Goal: Information Seeking & Learning: Learn about a topic

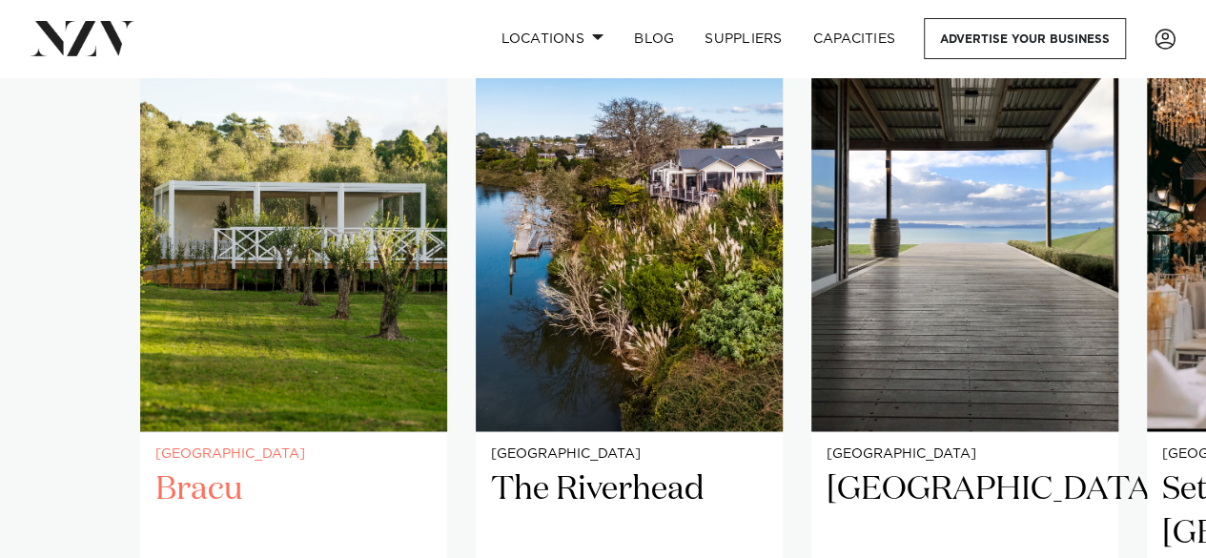
scroll to position [1303, 0]
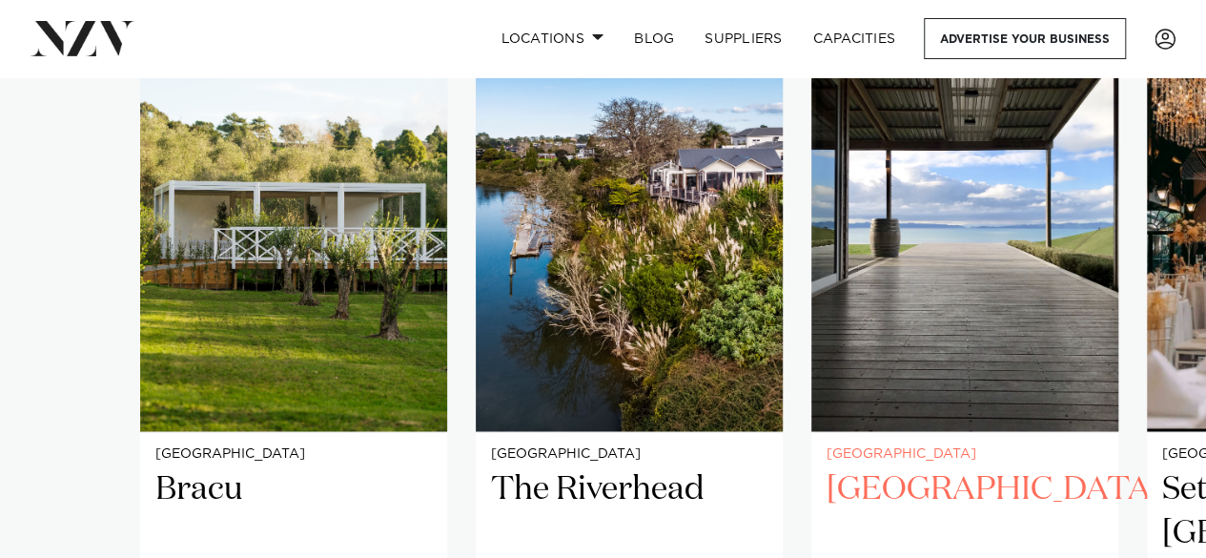
click at [874, 468] on h2 "Kauri Bay" at bounding box center [965, 532] width 277 height 129
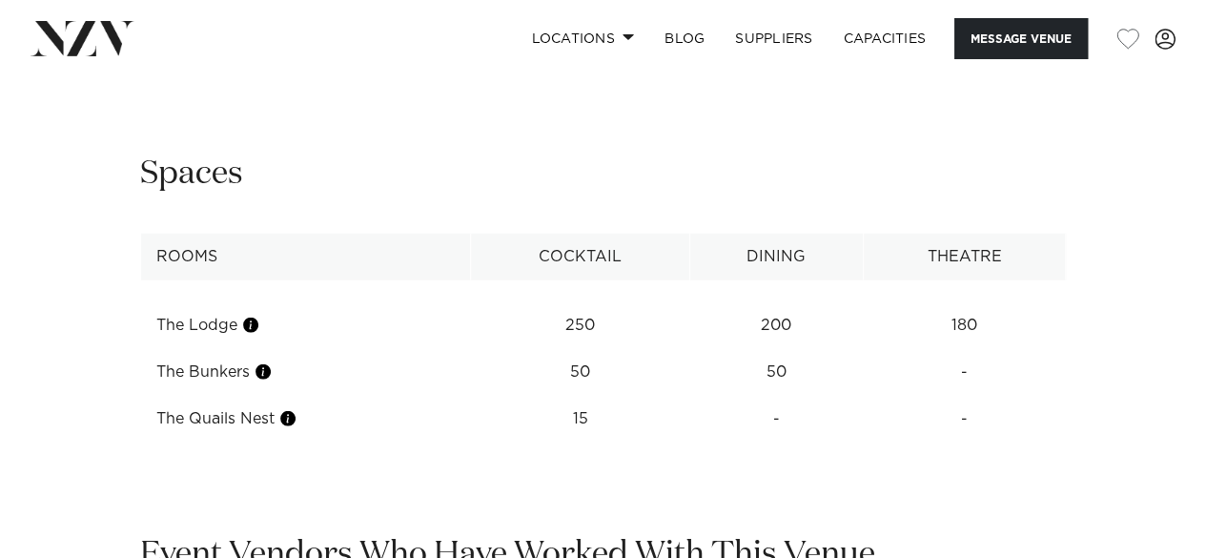
scroll to position [2439, 0]
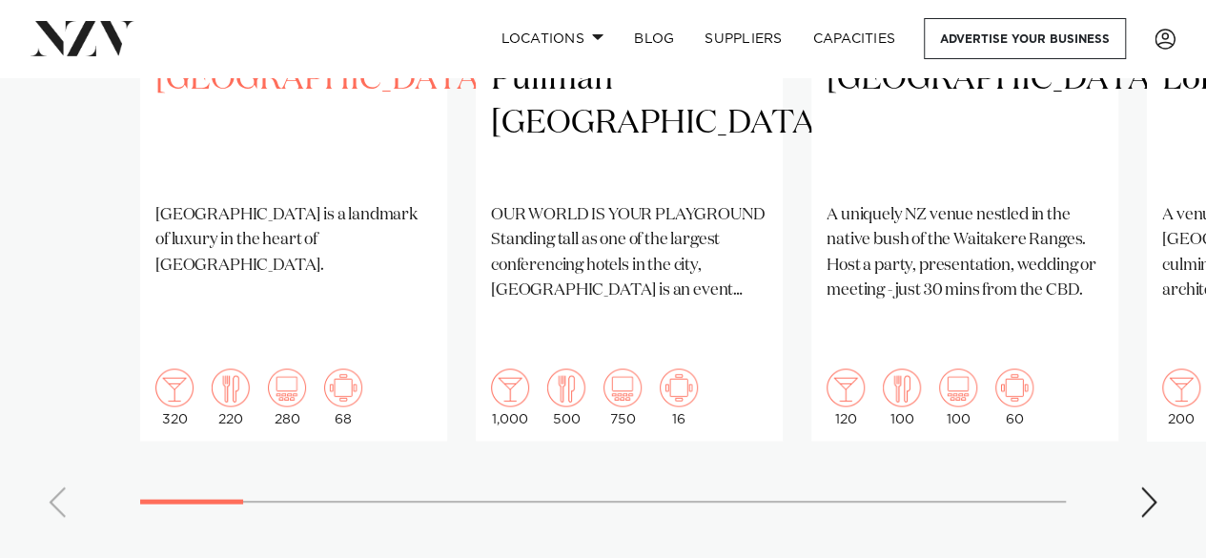
scroll to position [1715, 0]
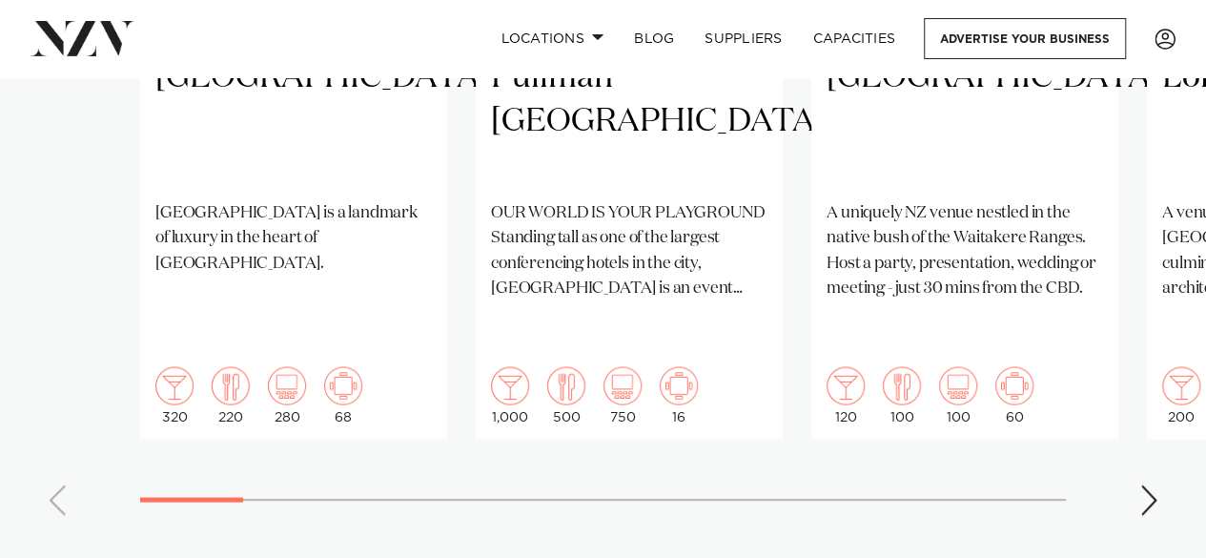
click at [1146, 484] on div "Next slide" at bounding box center [1149, 499] width 19 height 31
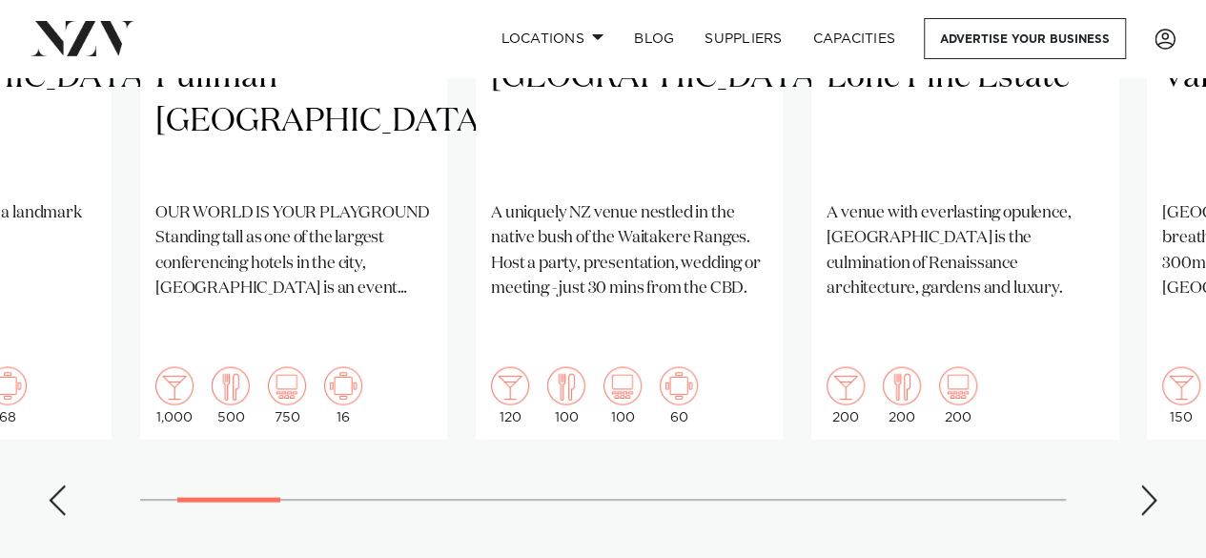
click at [1146, 484] on div "Next slide" at bounding box center [1149, 499] width 19 height 31
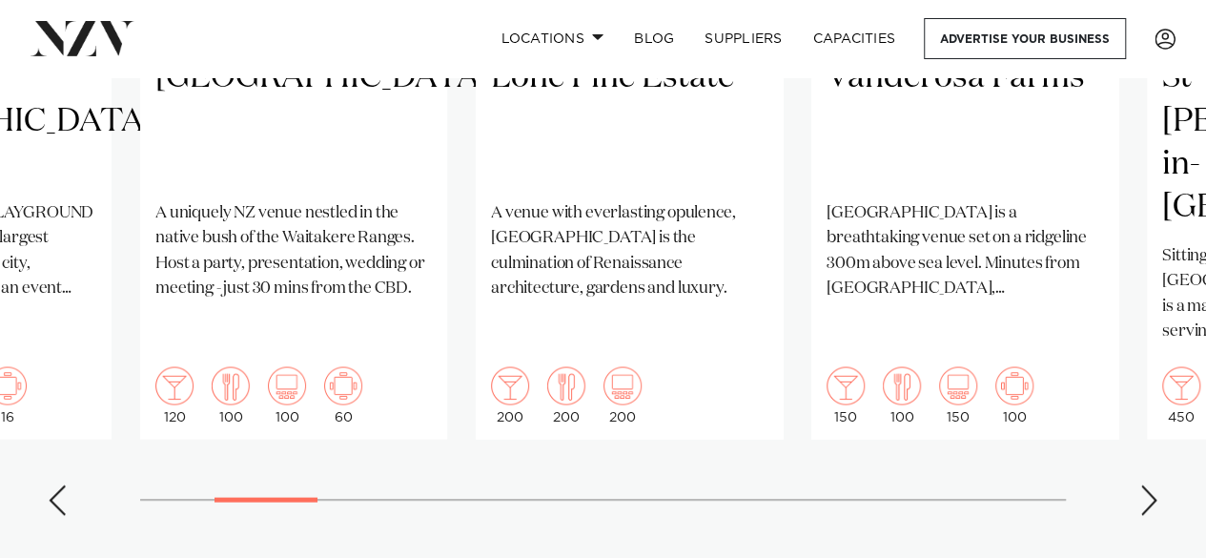
click at [1146, 484] on div "Next slide" at bounding box center [1149, 499] width 19 height 31
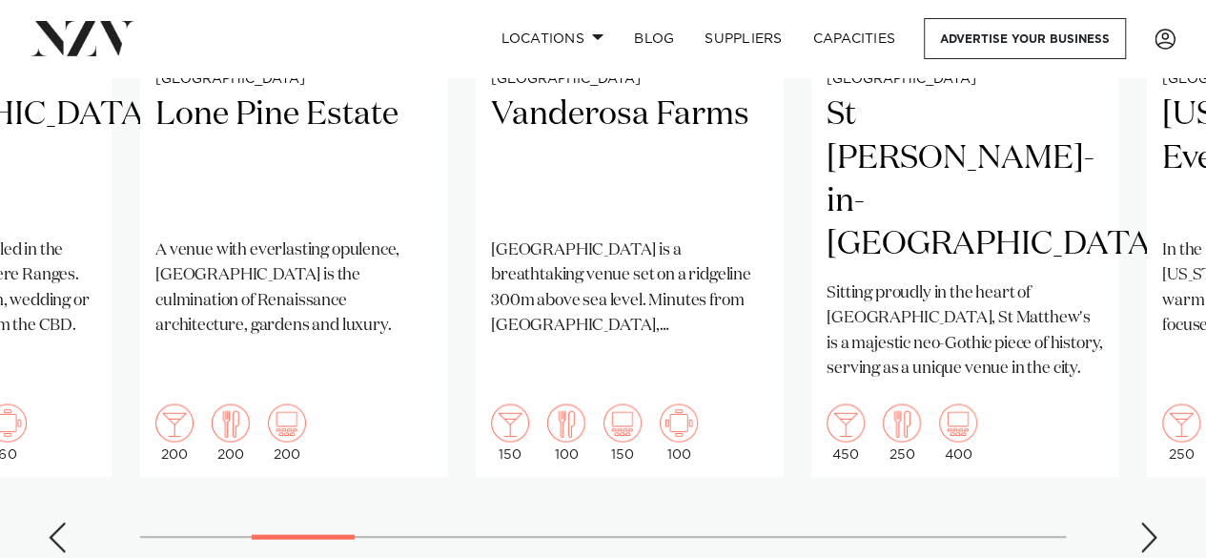
scroll to position [1699, 0]
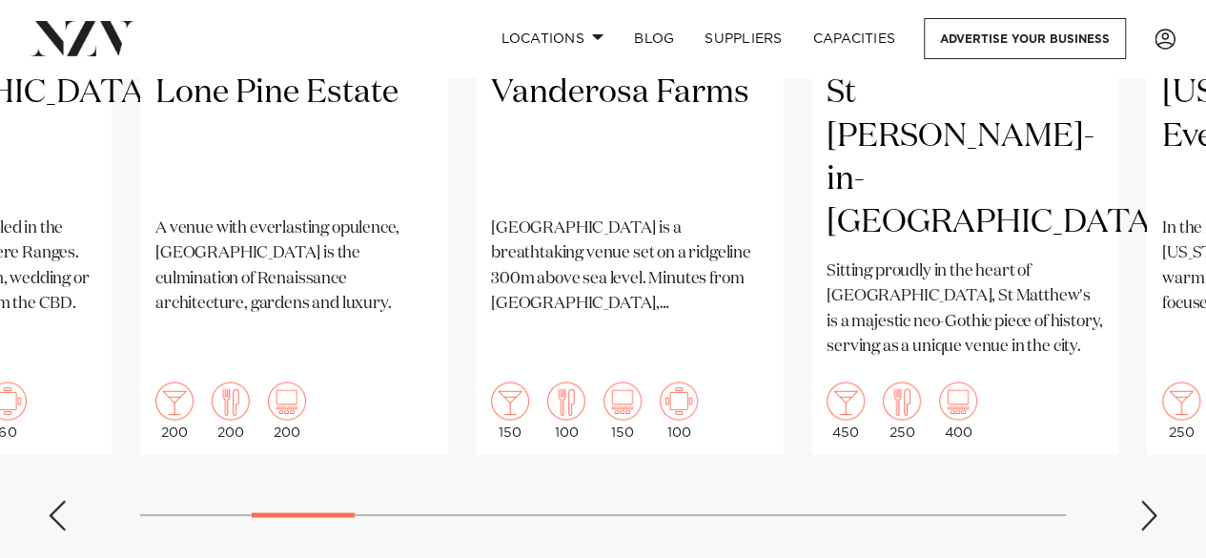
click at [1148, 500] on div "Next slide" at bounding box center [1149, 515] width 19 height 31
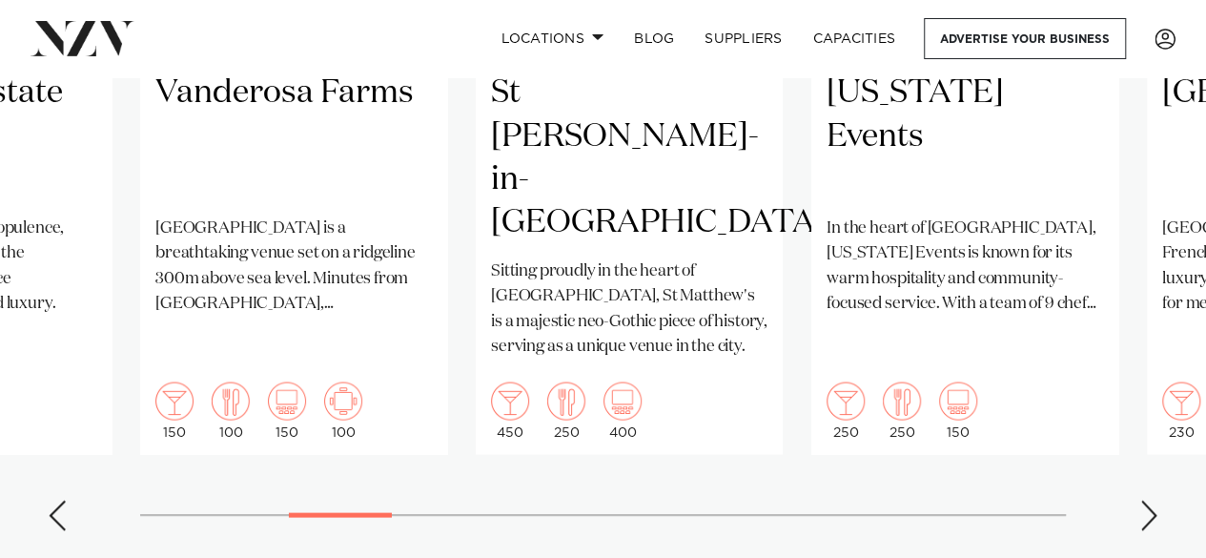
click at [1148, 500] on div "Next slide" at bounding box center [1149, 515] width 19 height 31
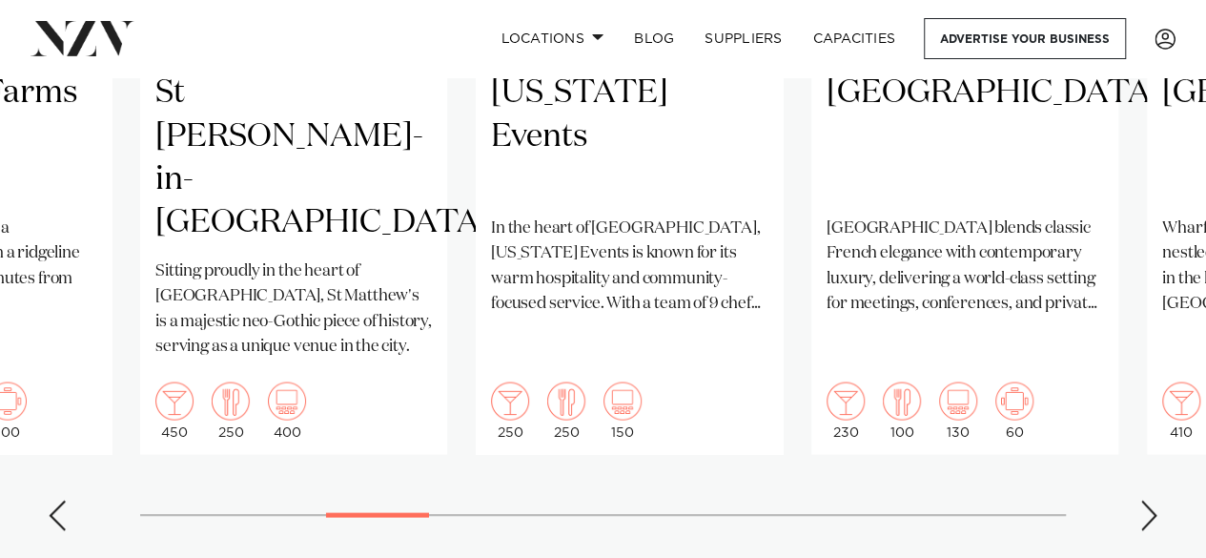
click at [1148, 500] on div "Next slide" at bounding box center [1149, 515] width 19 height 31
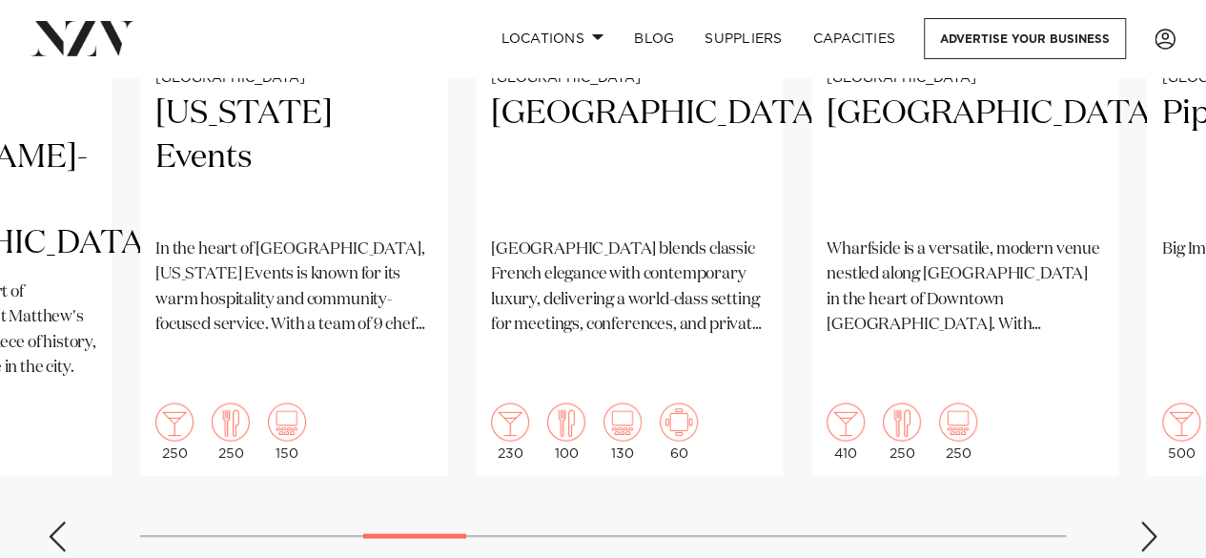
scroll to position [1685, 0]
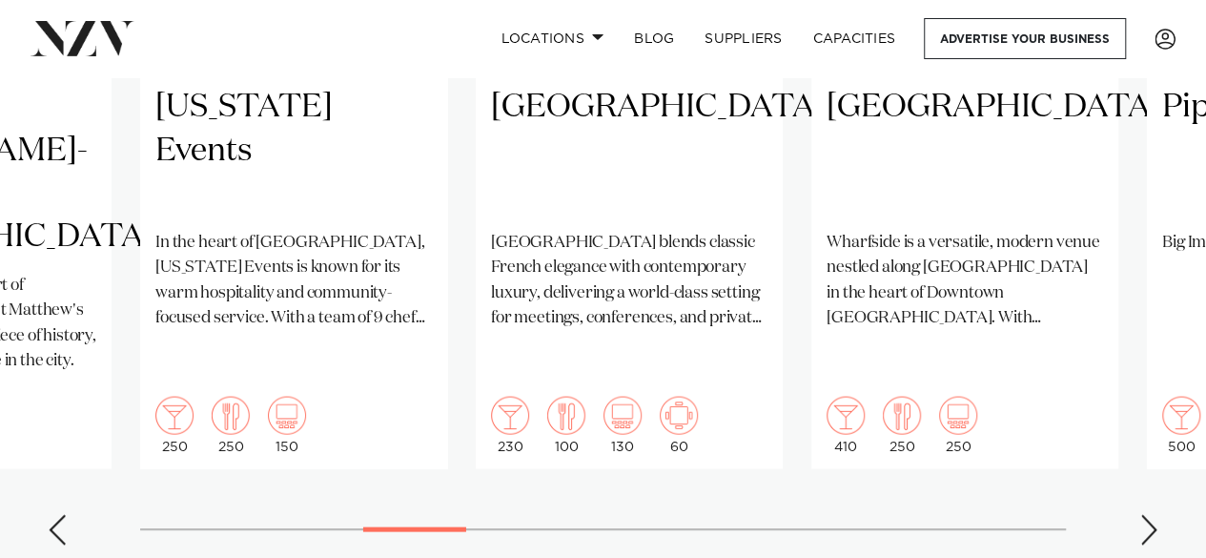
click at [1148, 514] on div "Next slide" at bounding box center [1149, 529] width 19 height 31
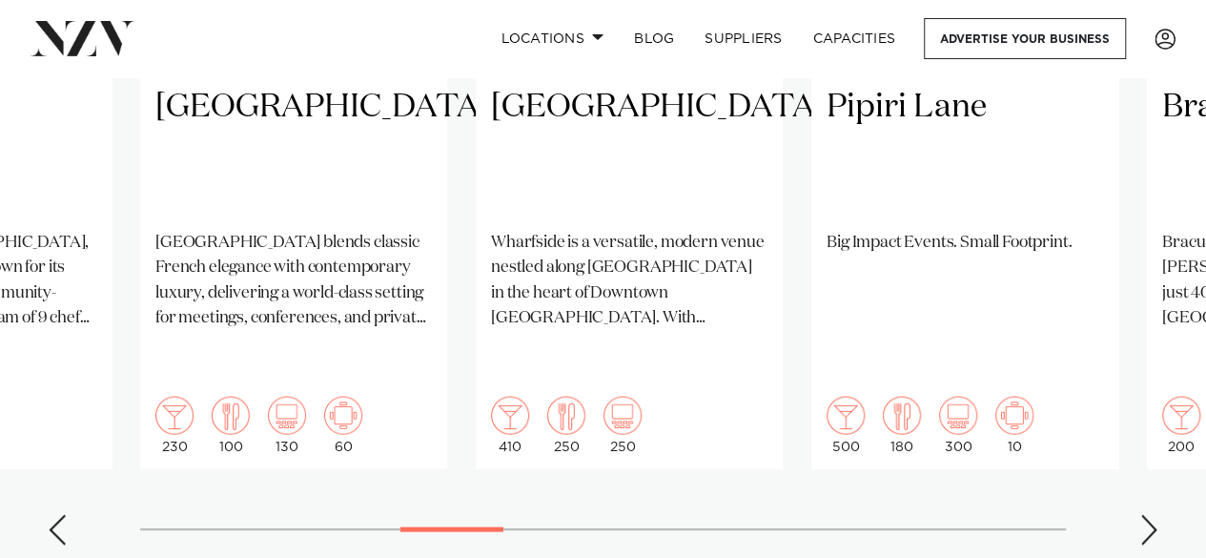
click at [1148, 514] on div "Next slide" at bounding box center [1149, 529] width 19 height 31
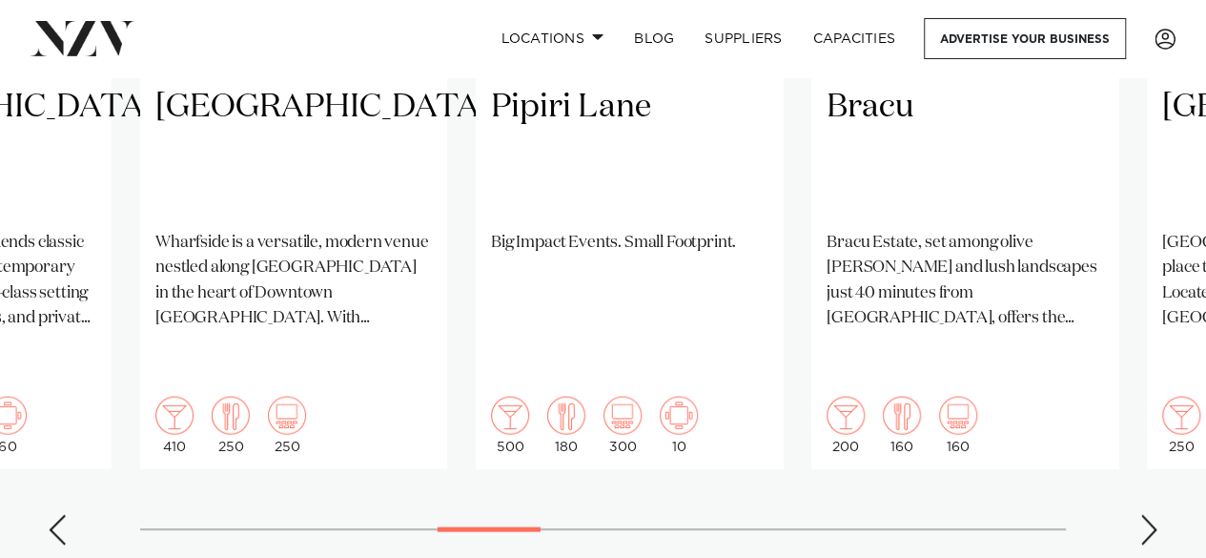
click at [1148, 514] on div "Next slide" at bounding box center [1149, 529] width 19 height 31
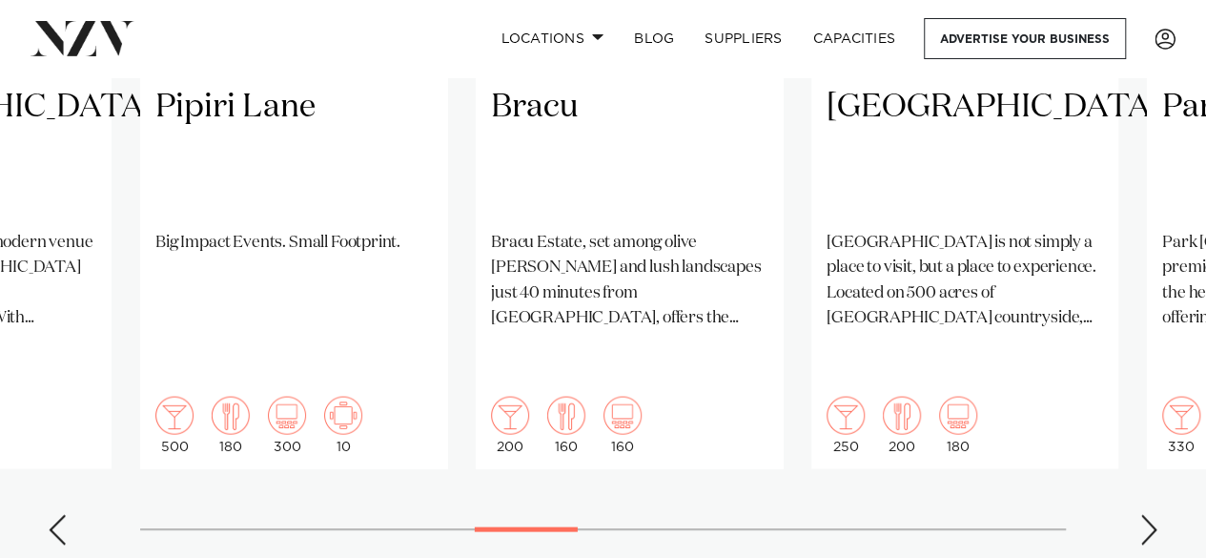
click at [1148, 514] on div "Next slide" at bounding box center [1149, 529] width 19 height 31
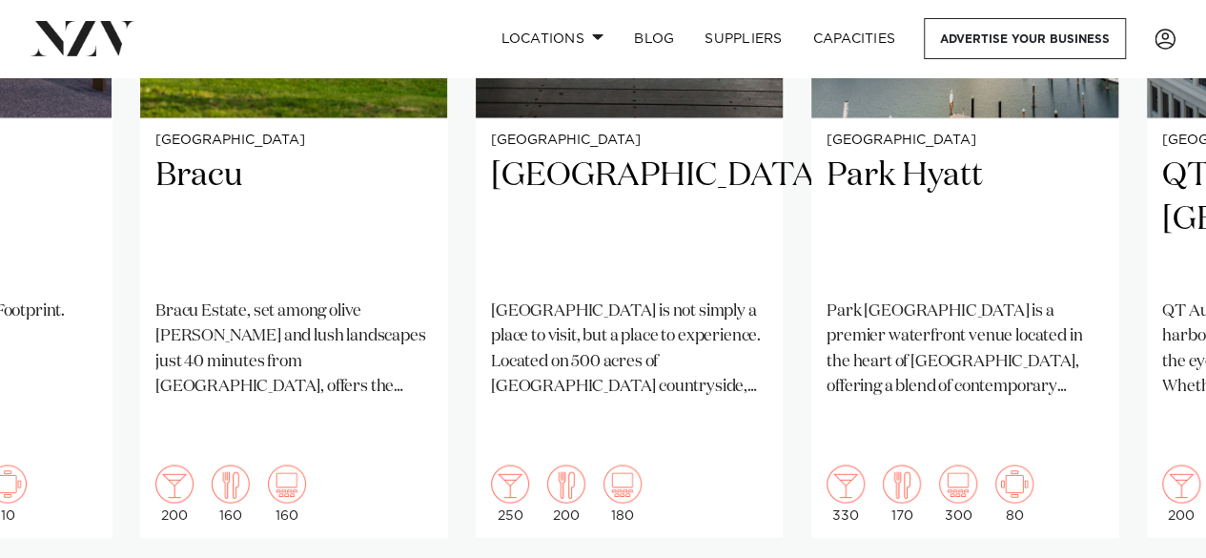
scroll to position [1667, 0]
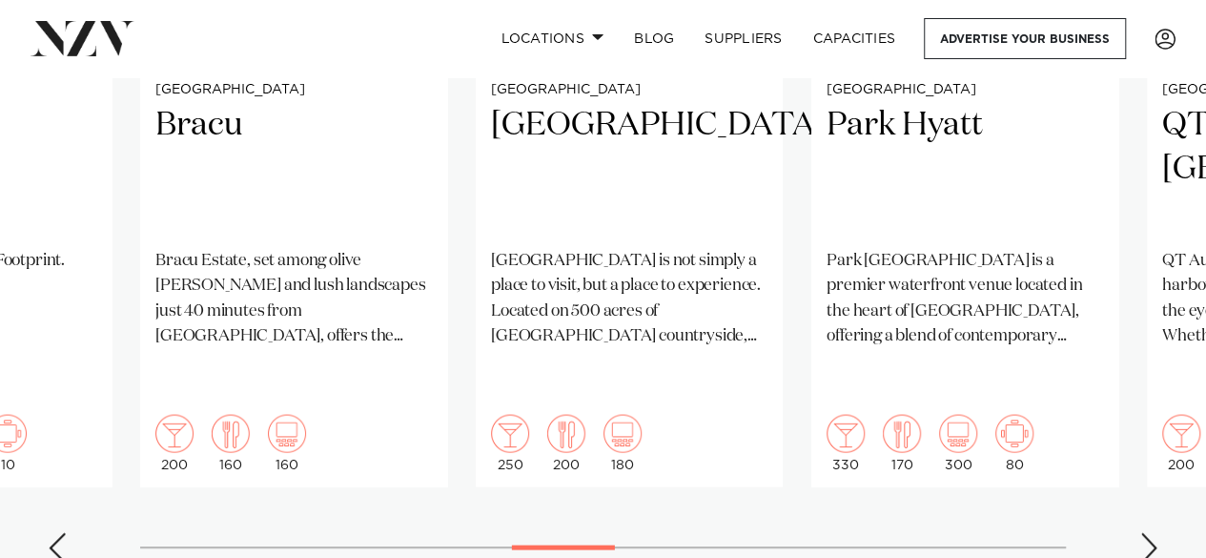
click at [1143, 532] on div "Next slide" at bounding box center [1149, 547] width 19 height 31
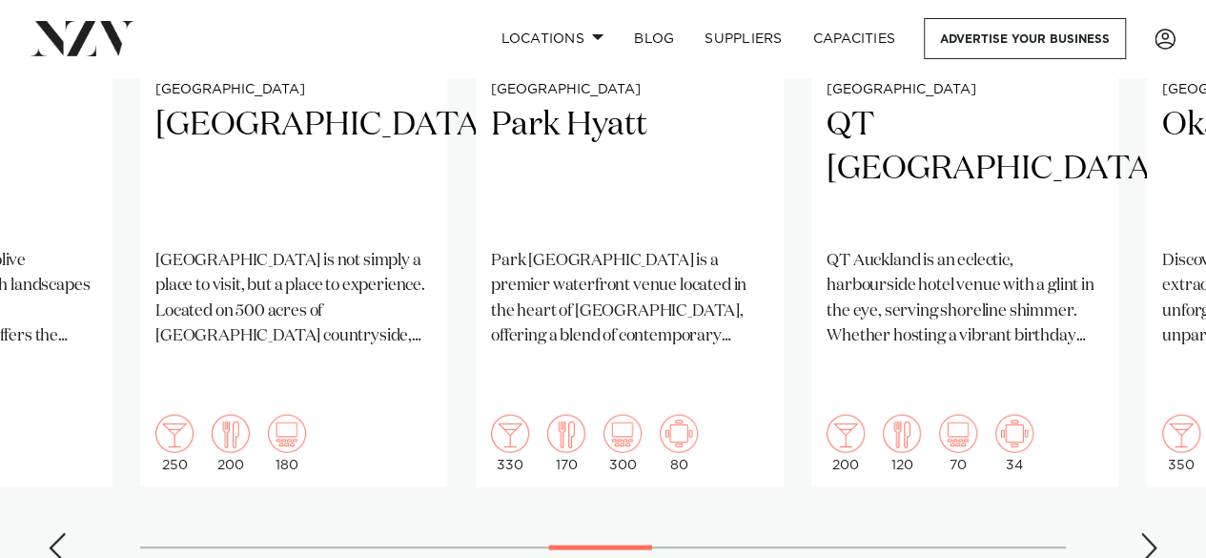
click at [1143, 532] on div "Next slide" at bounding box center [1149, 547] width 19 height 31
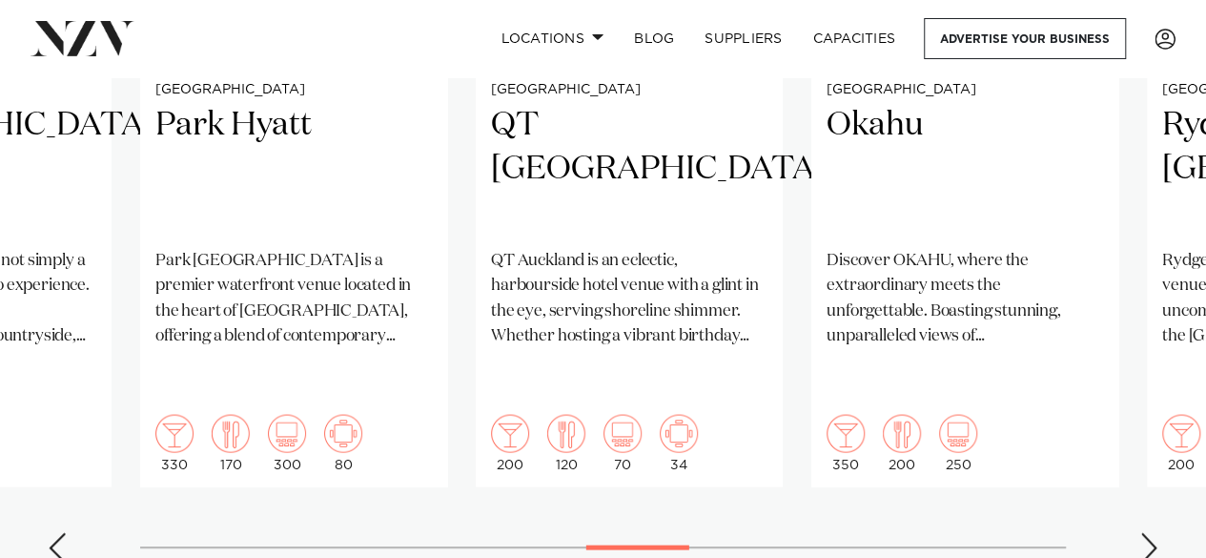
click at [1143, 532] on div "Next slide" at bounding box center [1149, 547] width 19 height 31
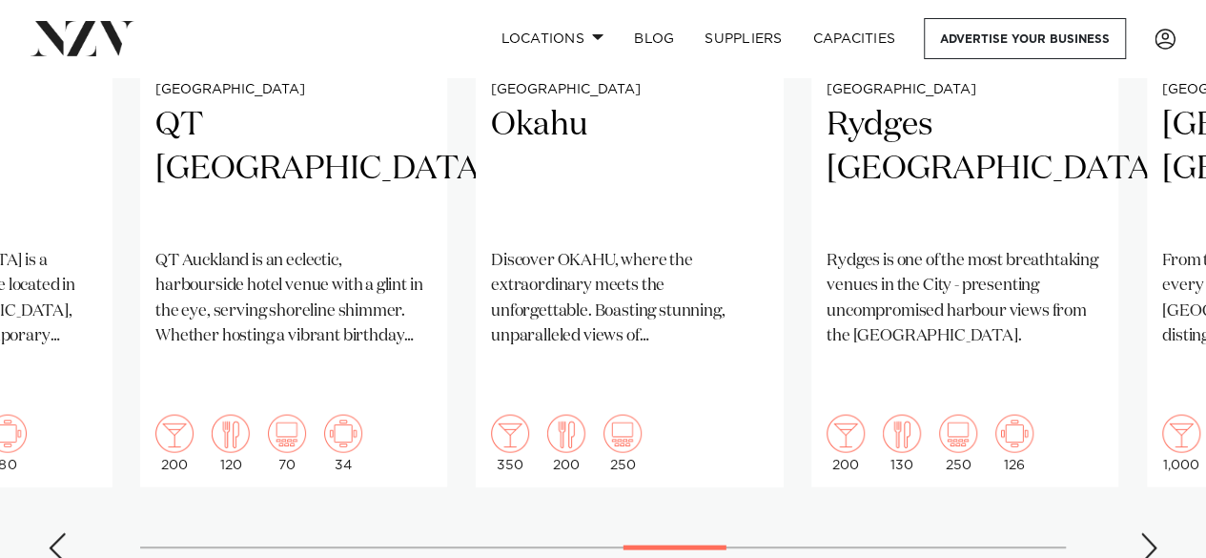
click at [1143, 532] on div "Next slide" at bounding box center [1149, 547] width 19 height 31
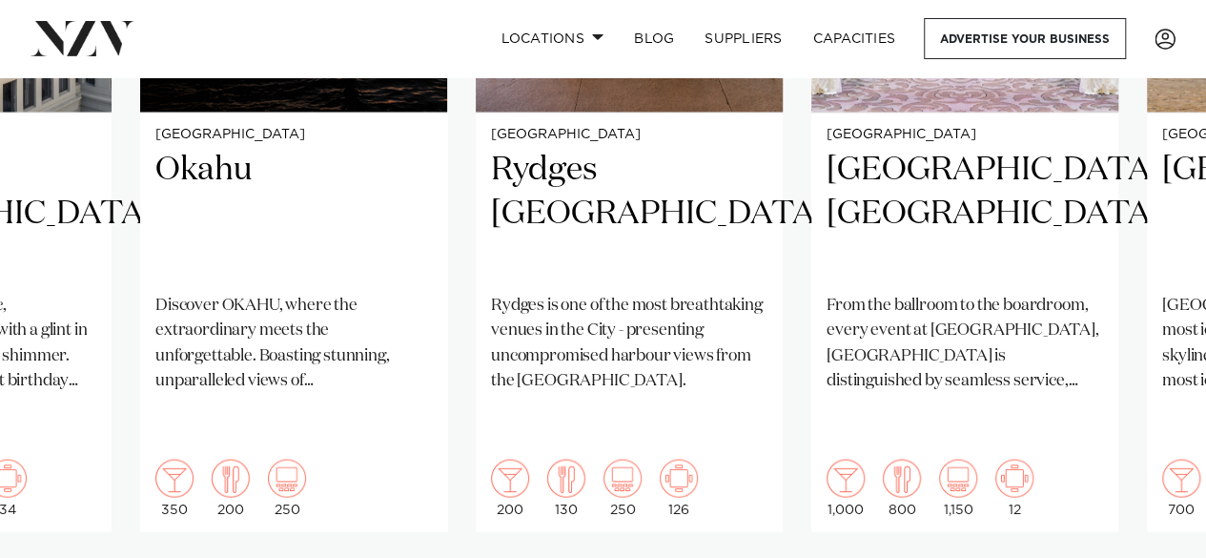
scroll to position [1666, 0]
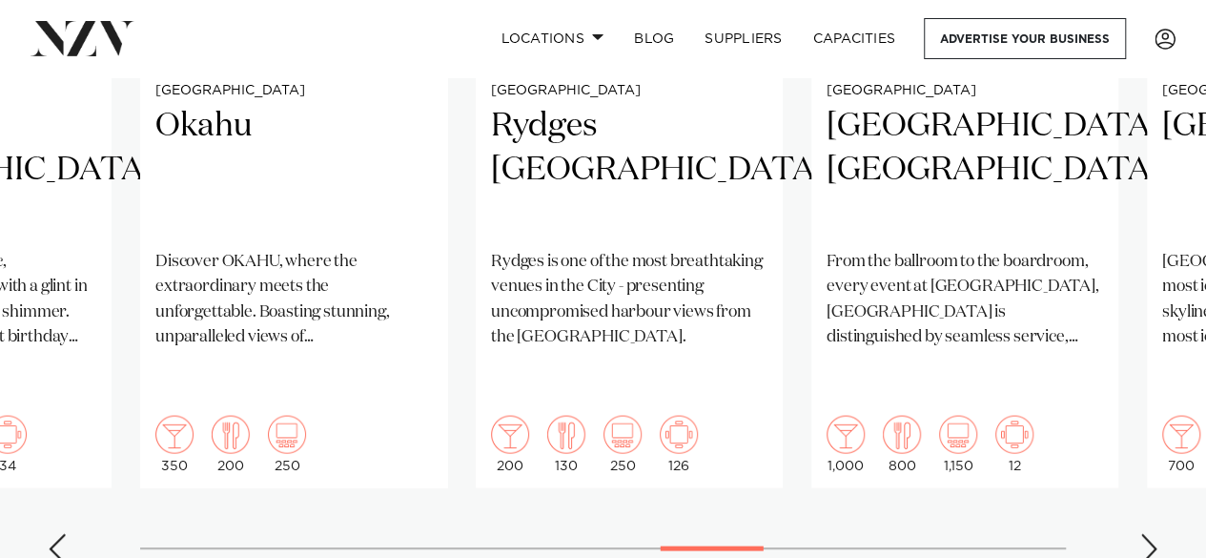
click at [1141, 533] on div "Next slide" at bounding box center [1149, 548] width 19 height 31
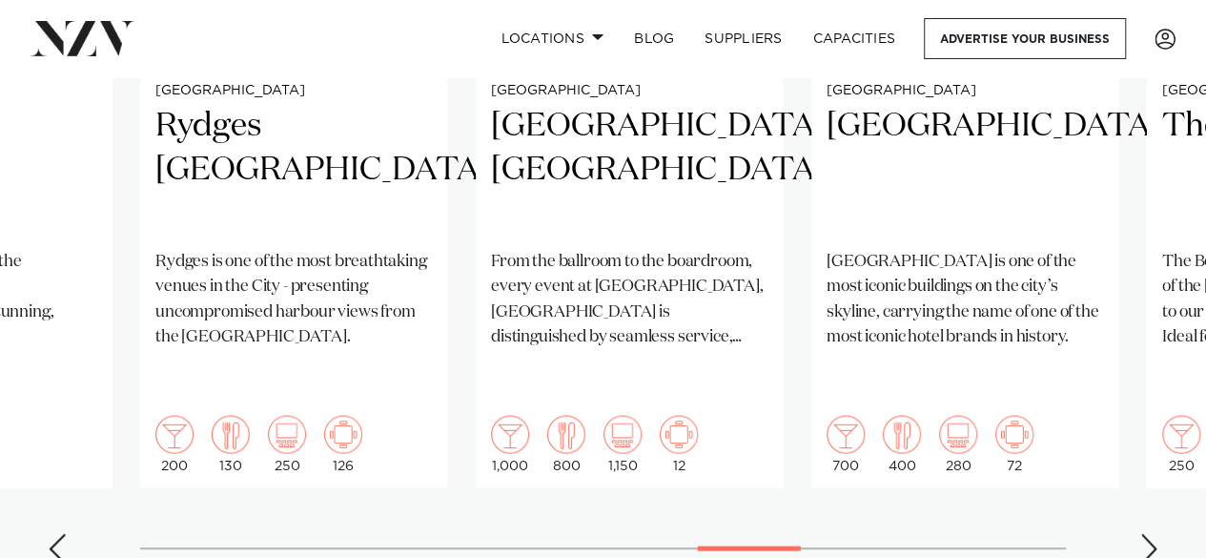
click at [1141, 533] on div "Next slide" at bounding box center [1149, 548] width 19 height 31
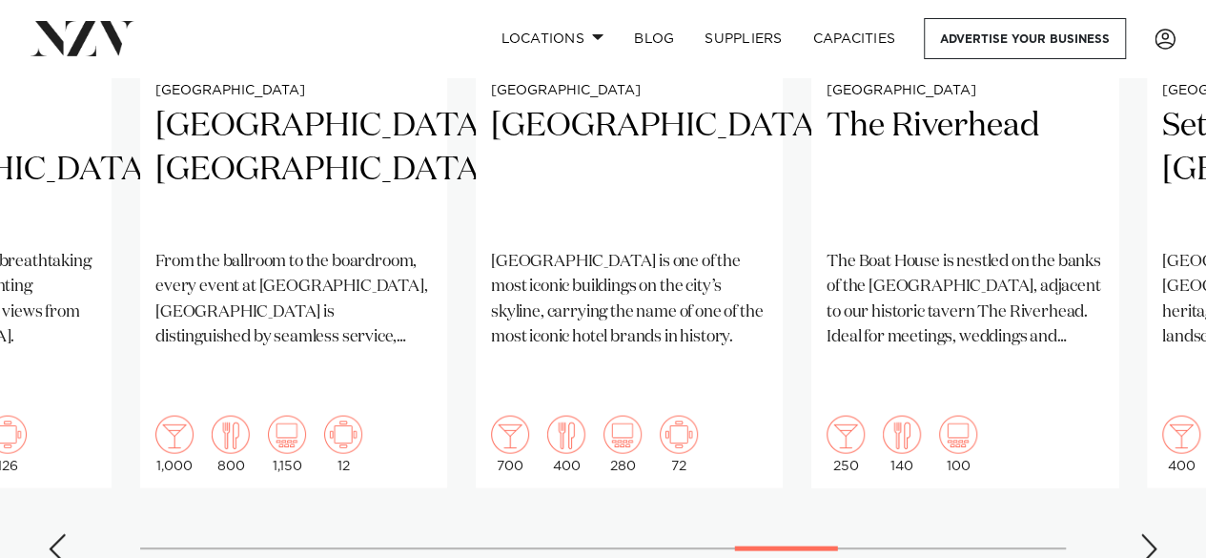
click at [1141, 533] on div "Next slide" at bounding box center [1149, 548] width 19 height 31
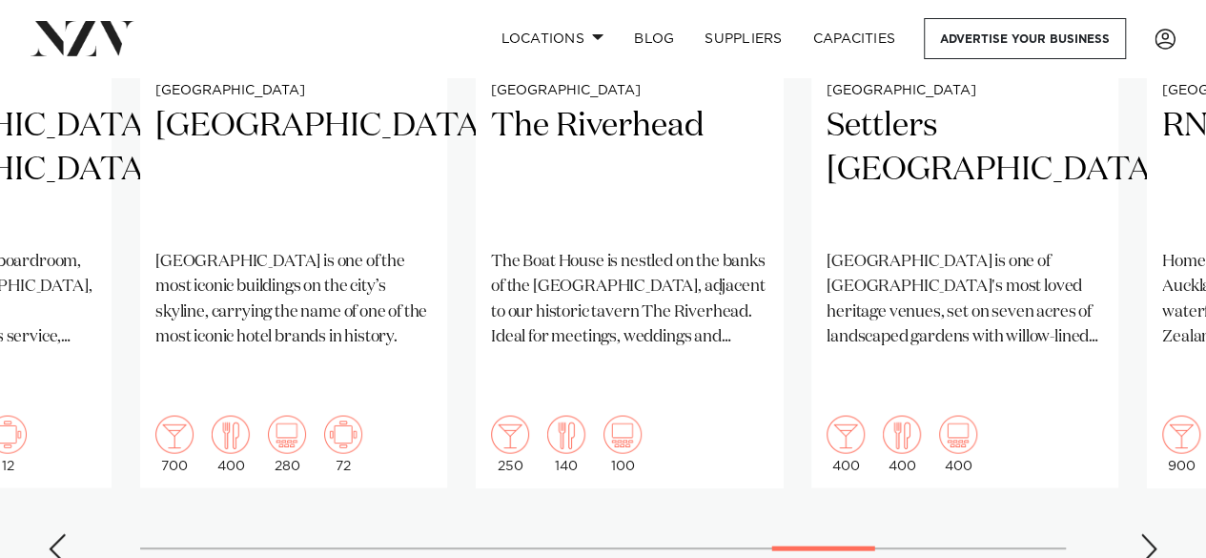
click at [1141, 533] on div "Next slide" at bounding box center [1149, 548] width 19 height 31
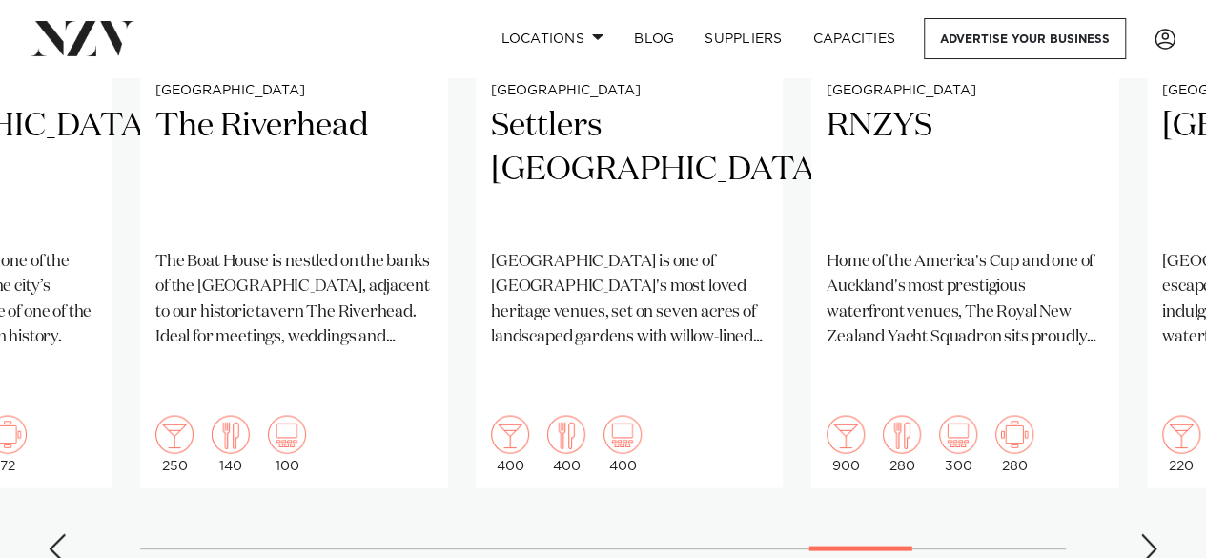
click at [1141, 533] on div "Next slide" at bounding box center [1149, 548] width 19 height 31
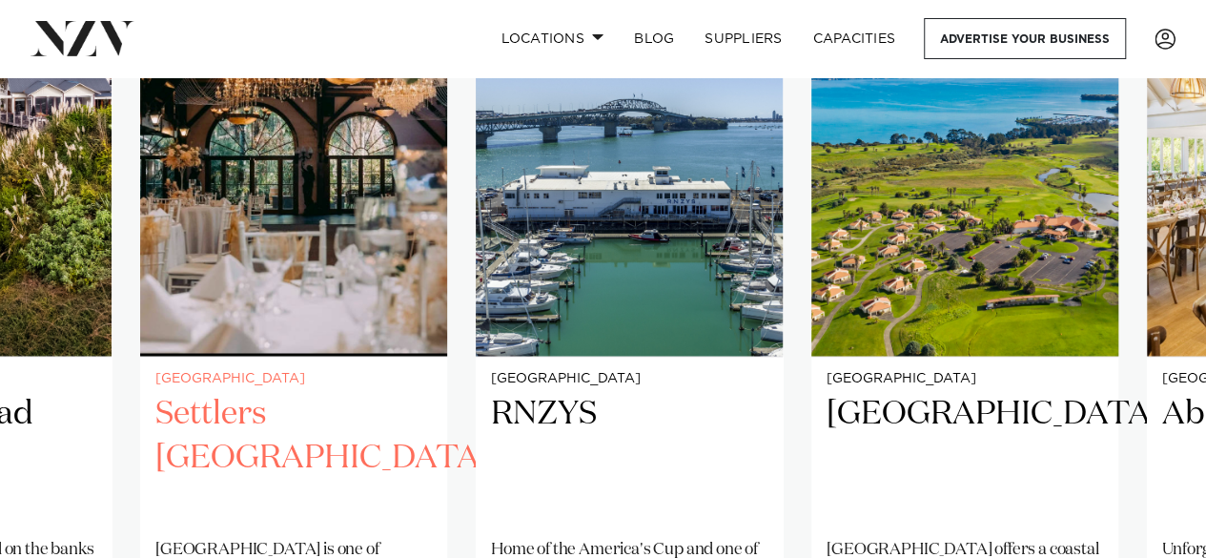
scroll to position [1375, 0]
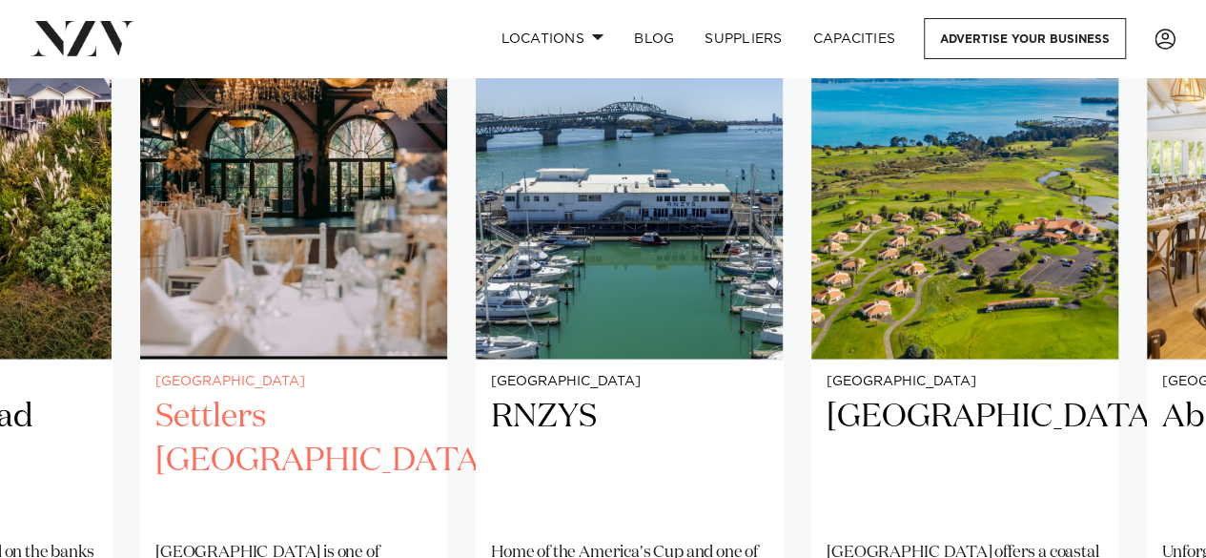
click at [214, 396] on h2 "Settlers [GEOGRAPHIC_DATA]" at bounding box center [293, 460] width 277 height 129
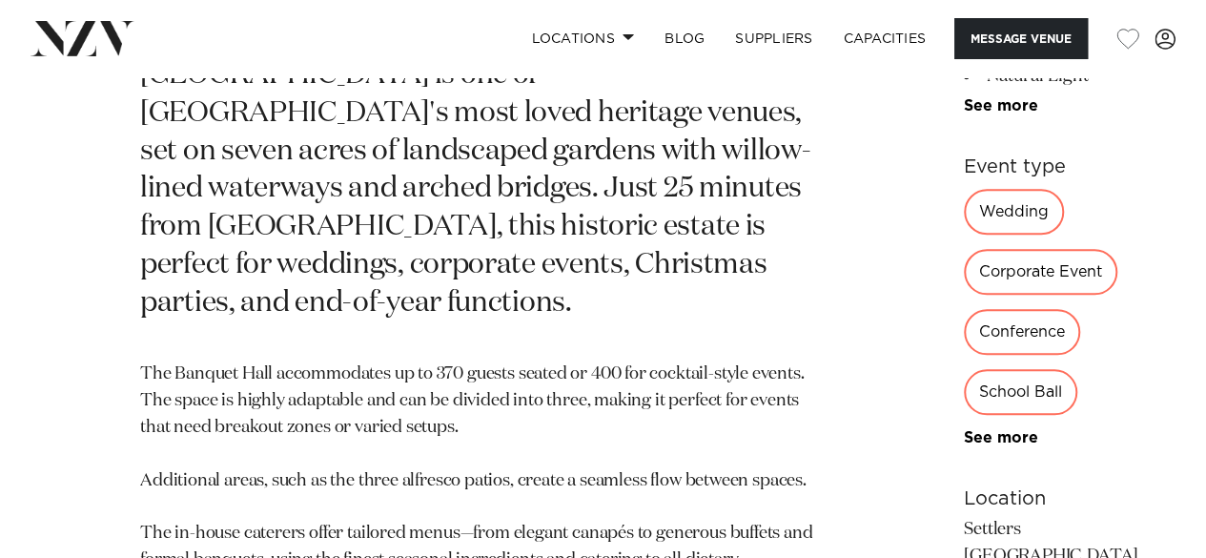
scroll to position [934, 0]
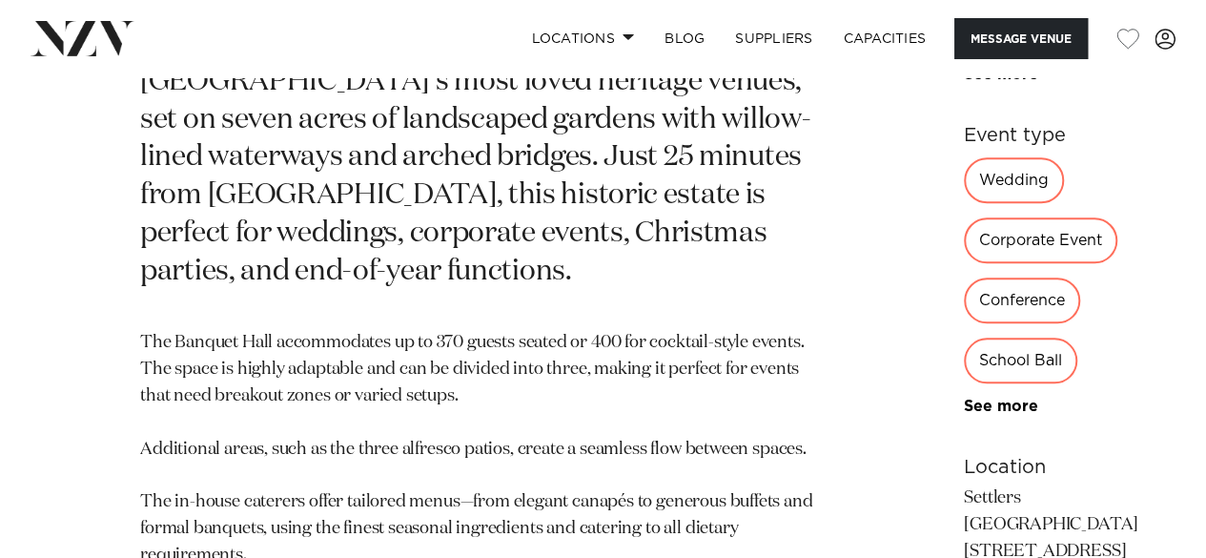
click at [964, 203] on div "Wedding" at bounding box center [1014, 180] width 100 height 46
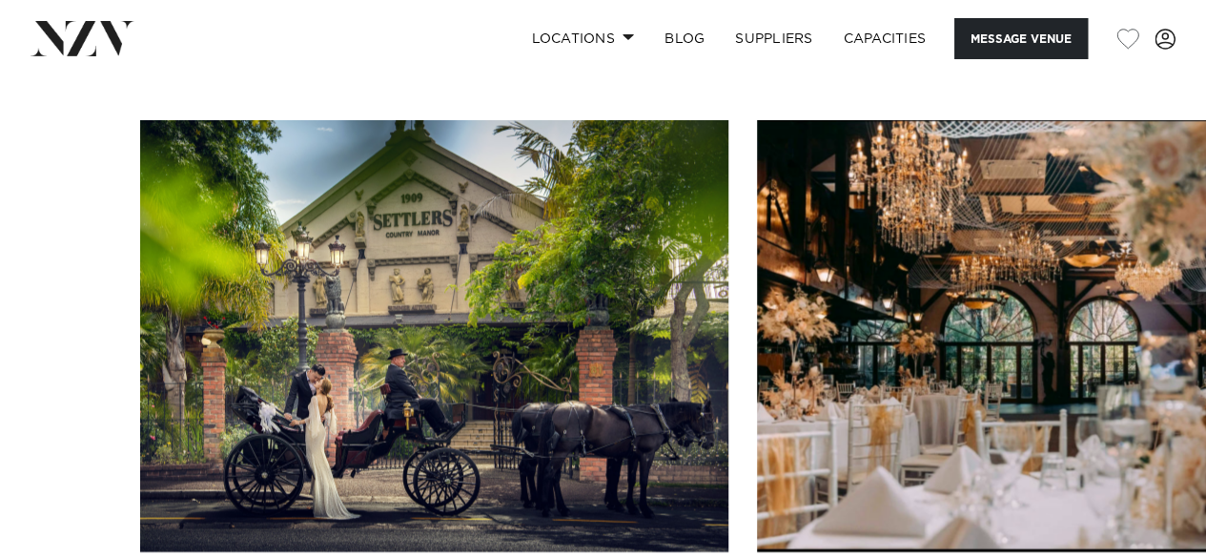
scroll to position [1881, 0]
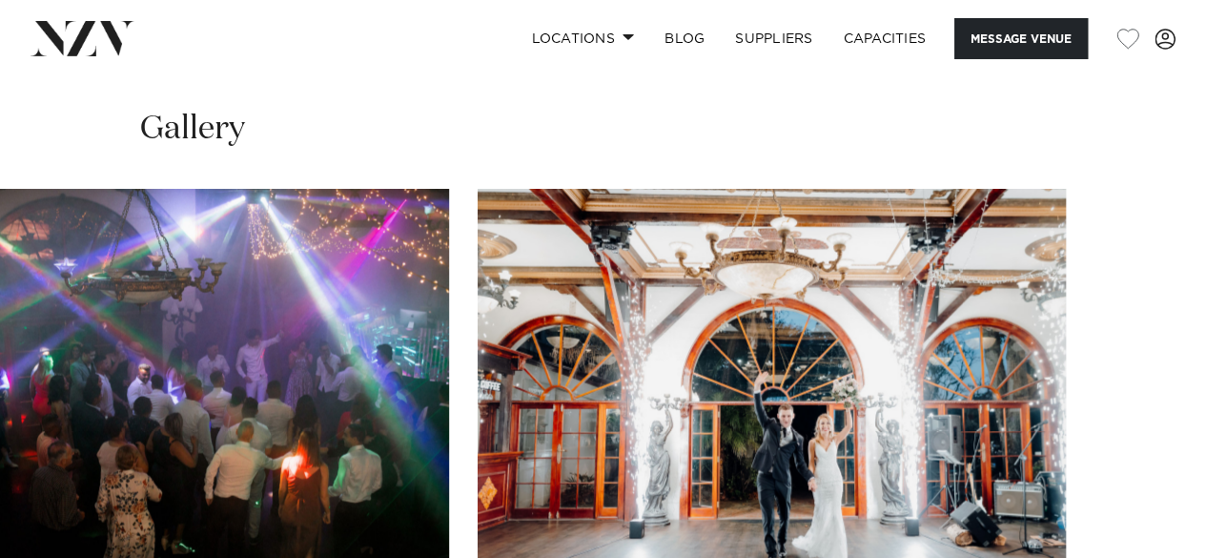
click at [1150, 533] on swiper-container at bounding box center [603, 451] width 1206 height 524
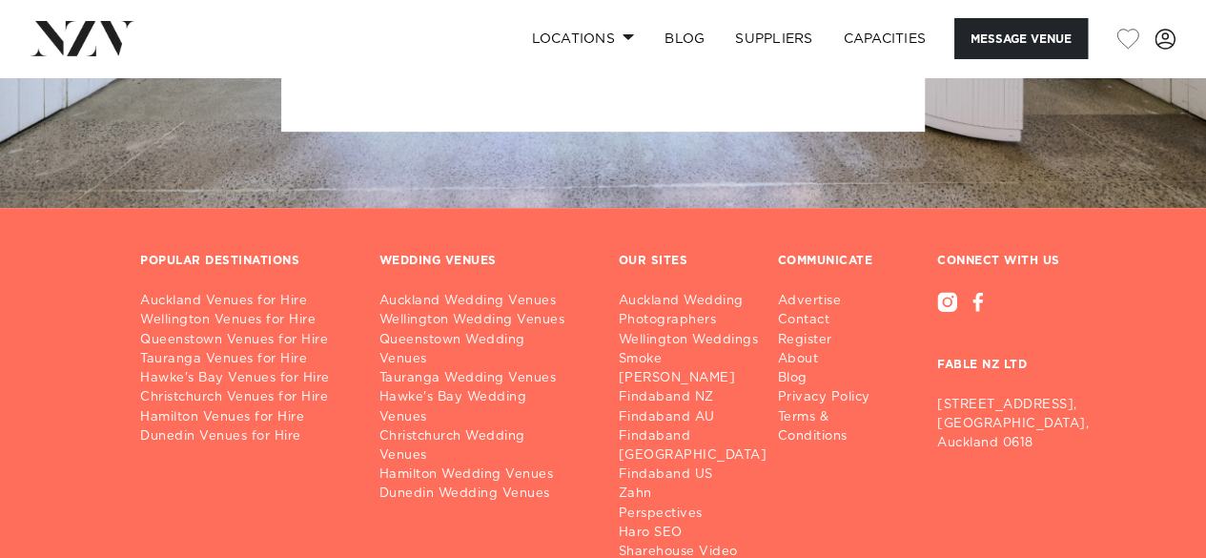
scroll to position [4107, 0]
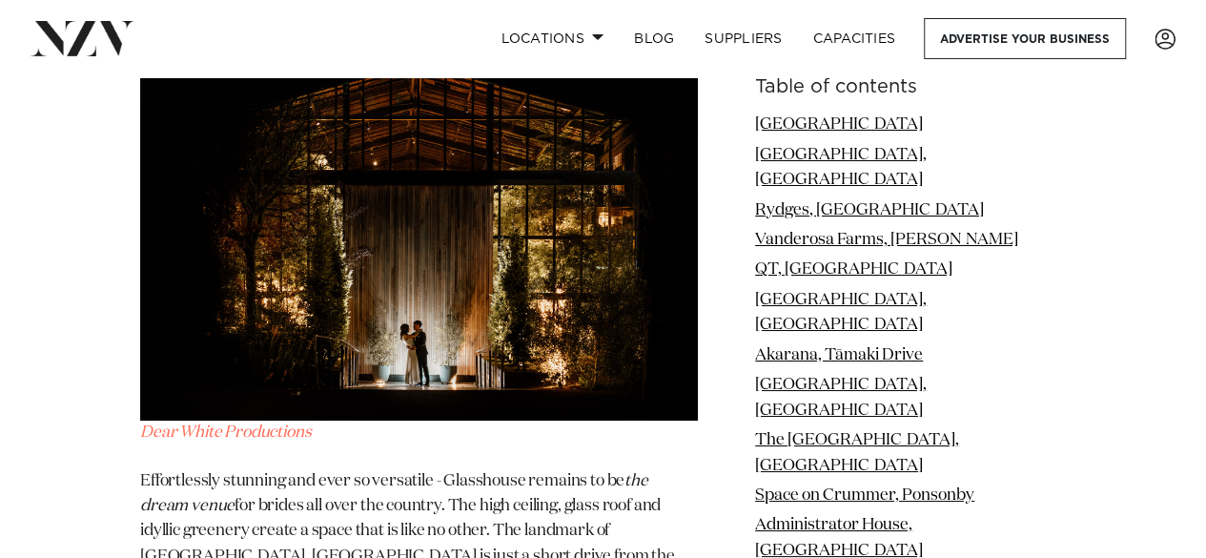
scroll to position [10652, 0]
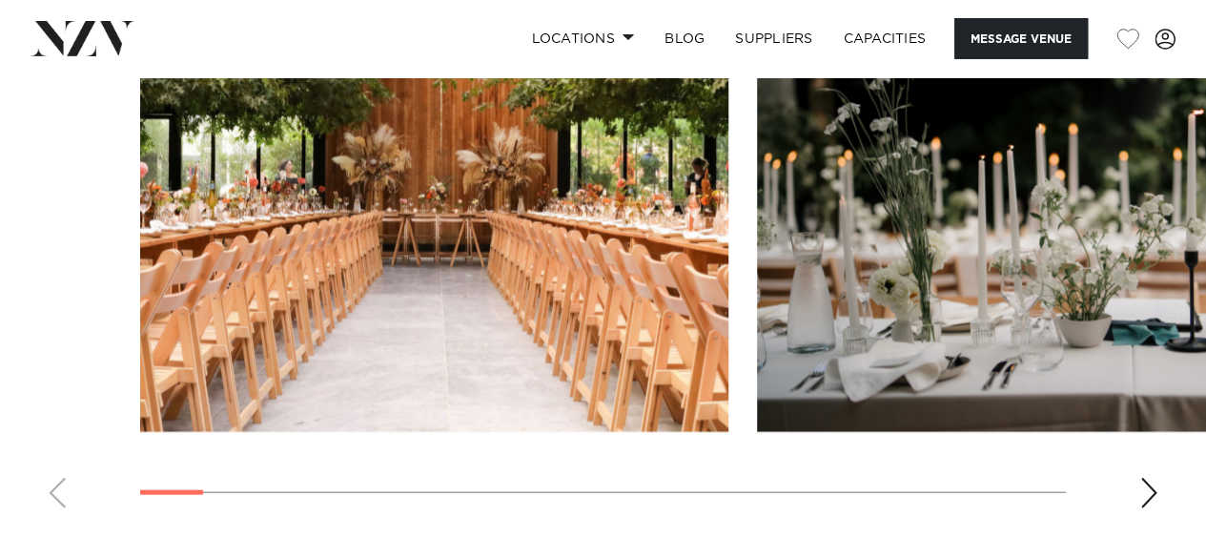
scroll to position [1895, 0]
click at [1141, 495] on div "Next slide" at bounding box center [1149, 492] width 19 height 31
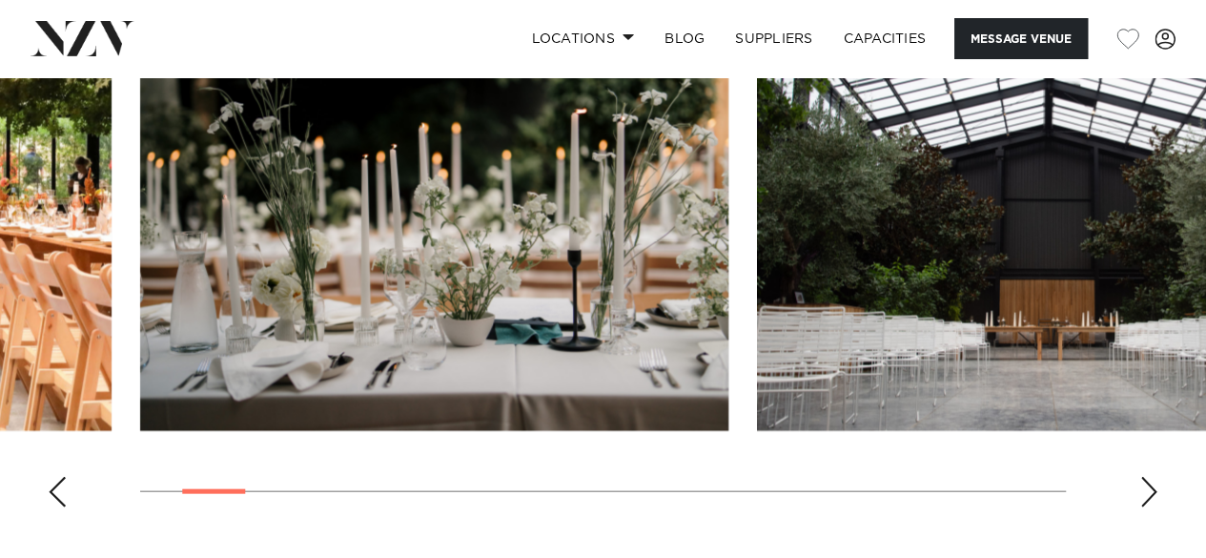
click at [1141, 495] on div "Next slide" at bounding box center [1149, 492] width 19 height 31
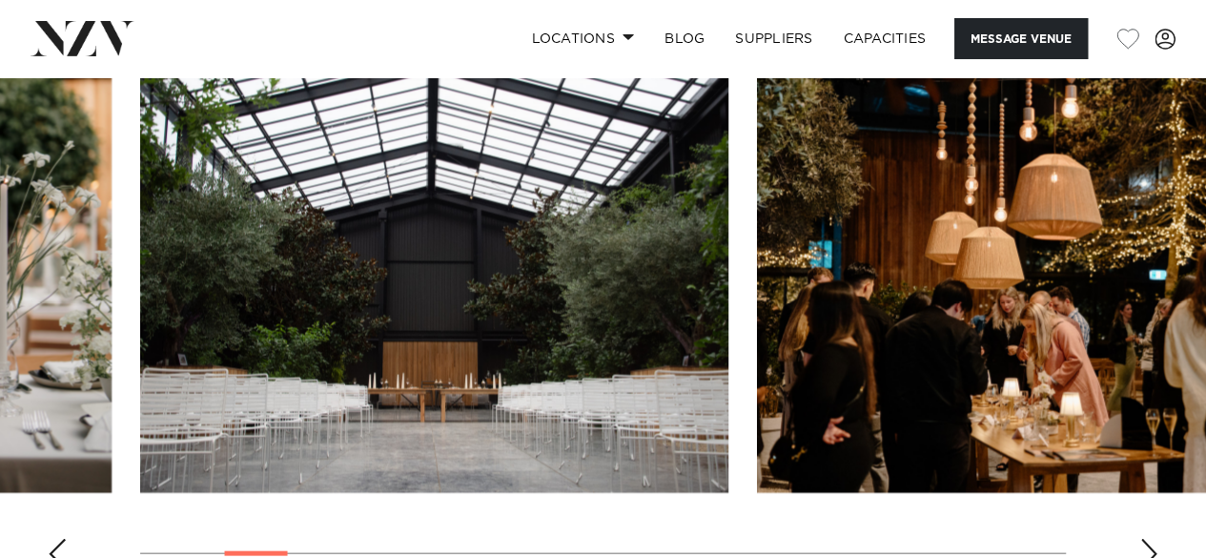
scroll to position [1852, 0]
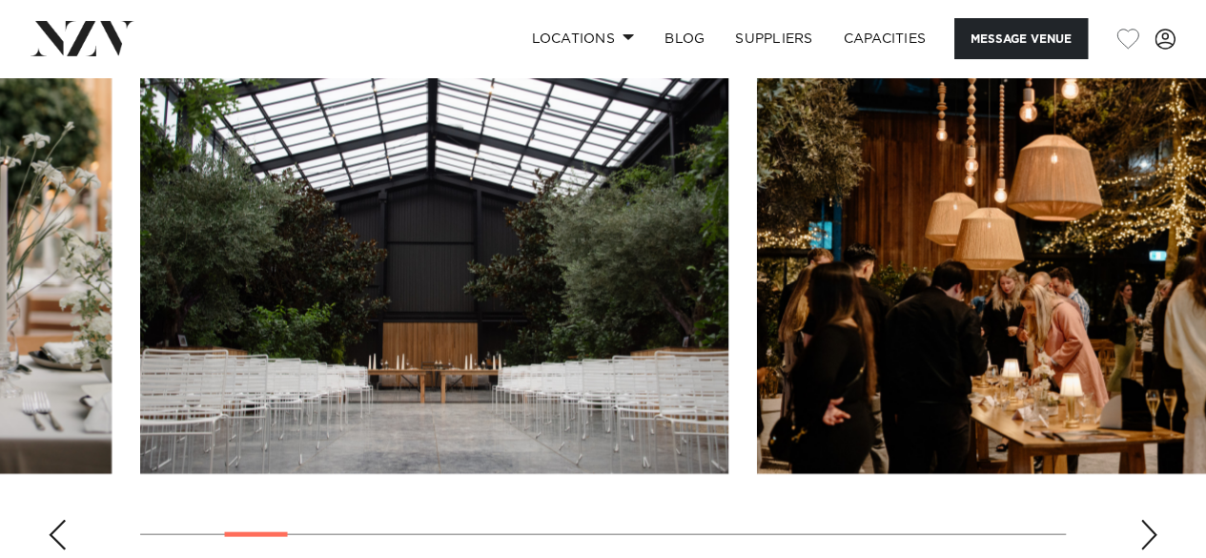
click at [1147, 525] on div "Next slide" at bounding box center [1149, 535] width 19 height 31
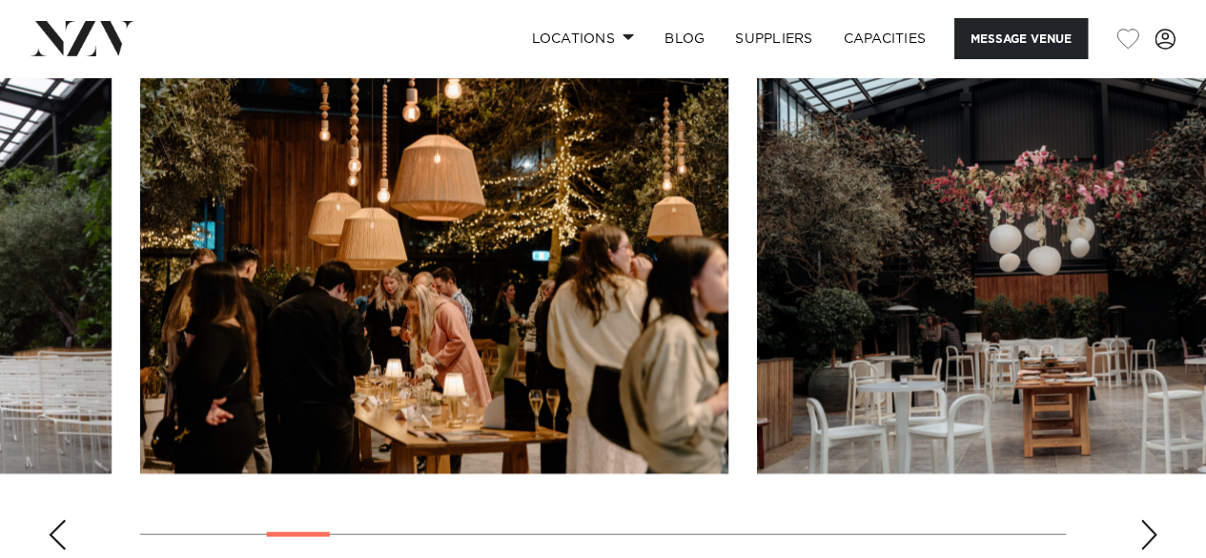
click at [1147, 525] on div "Next slide" at bounding box center [1149, 535] width 19 height 31
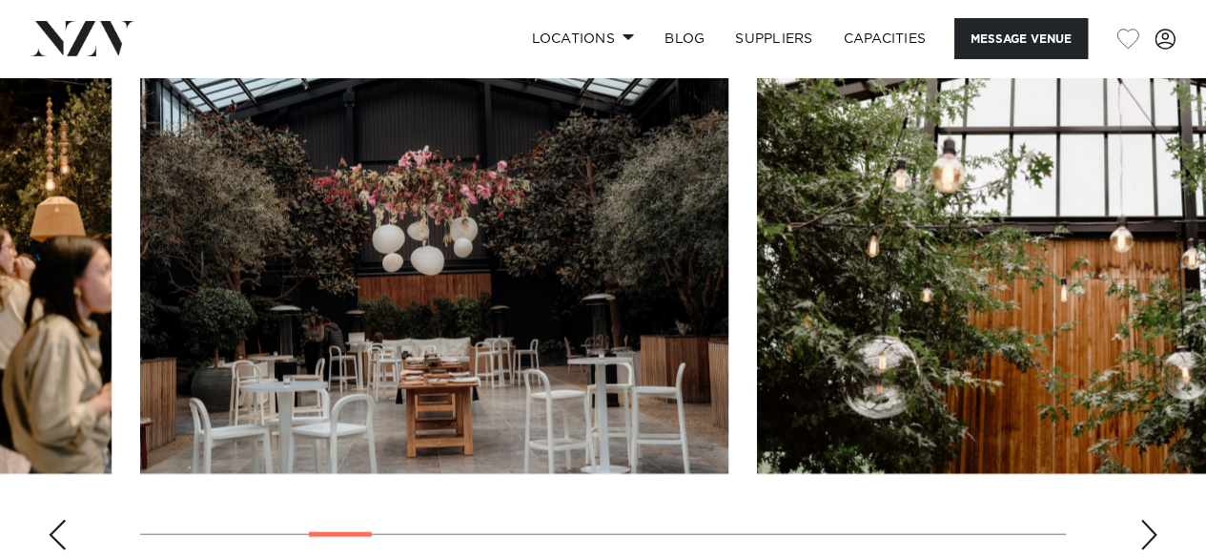
click at [1147, 525] on div "Next slide" at bounding box center [1149, 535] width 19 height 31
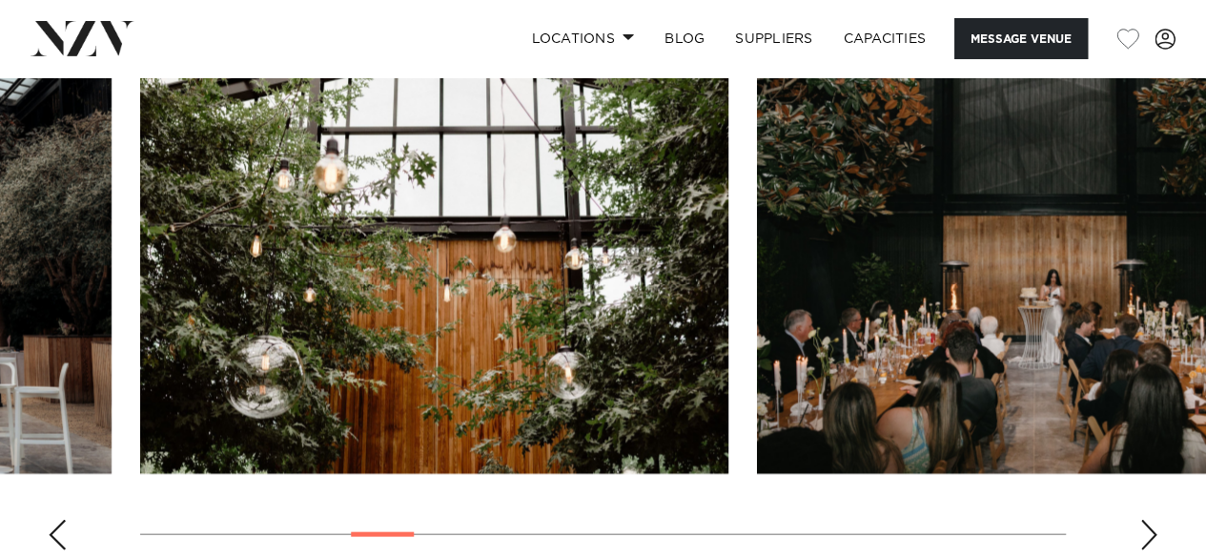
click at [1147, 525] on div "Next slide" at bounding box center [1149, 535] width 19 height 31
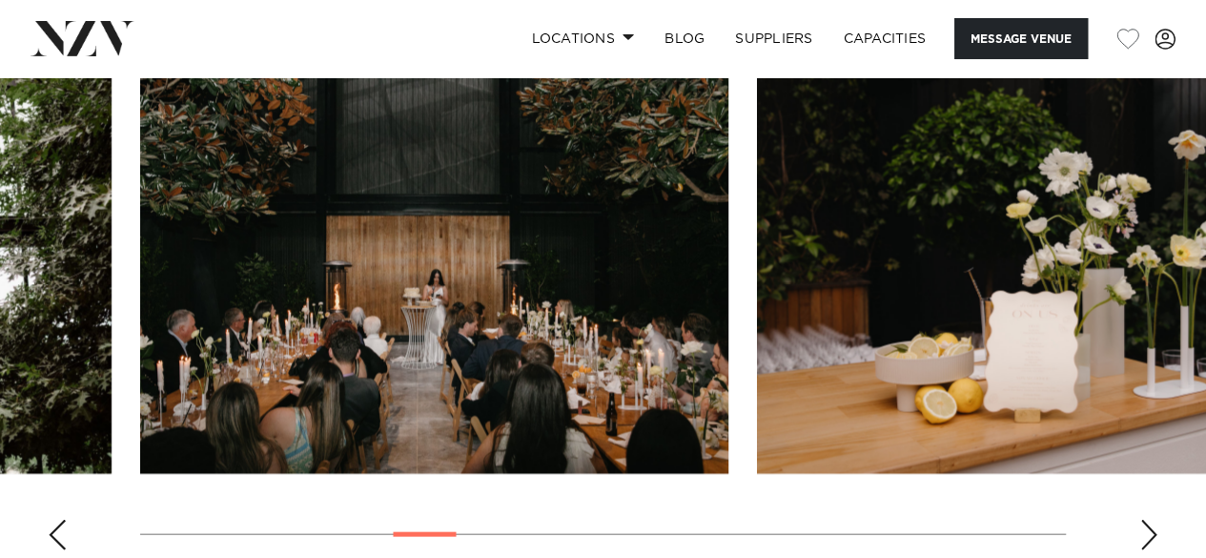
click at [1147, 525] on div "Next slide" at bounding box center [1149, 535] width 19 height 31
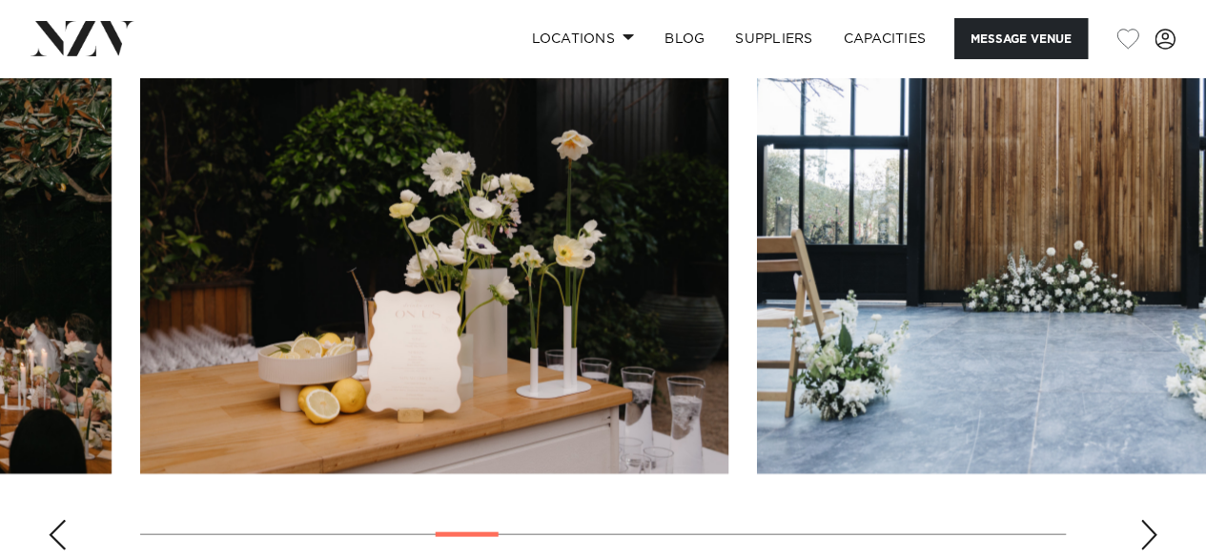
click at [1147, 525] on div "Next slide" at bounding box center [1149, 535] width 19 height 31
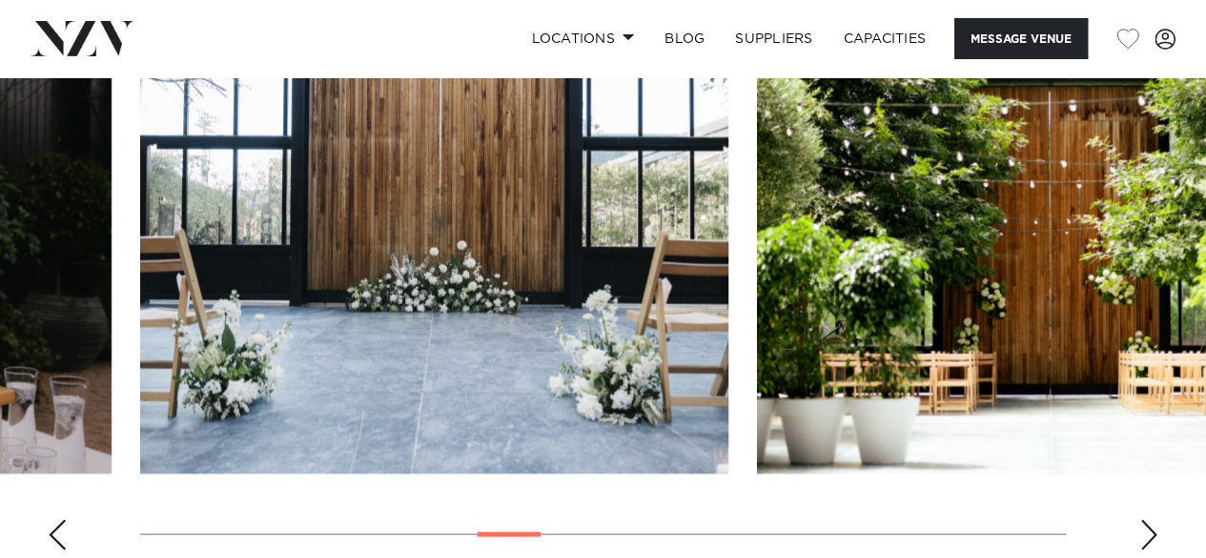
click at [1147, 525] on div "Next slide" at bounding box center [1149, 535] width 19 height 31
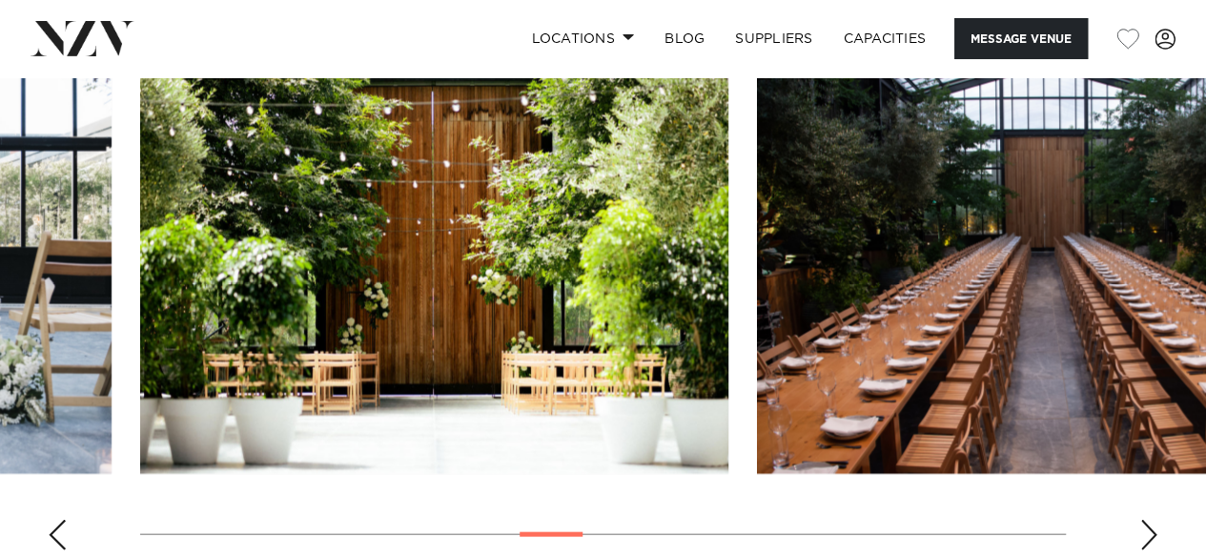
click at [1147, 525] on div "Next slide" at bounding box center [1149, 535] width 19 height 31
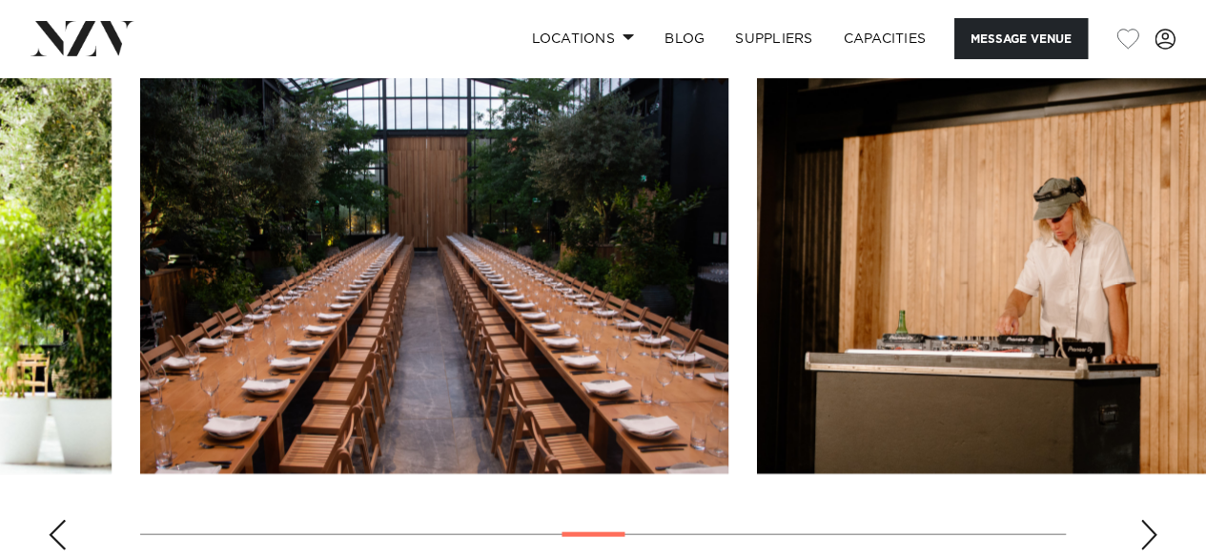
click at [1147, 525] on div "Next slide" at bounding box center [1149, 535] width 19 height 31
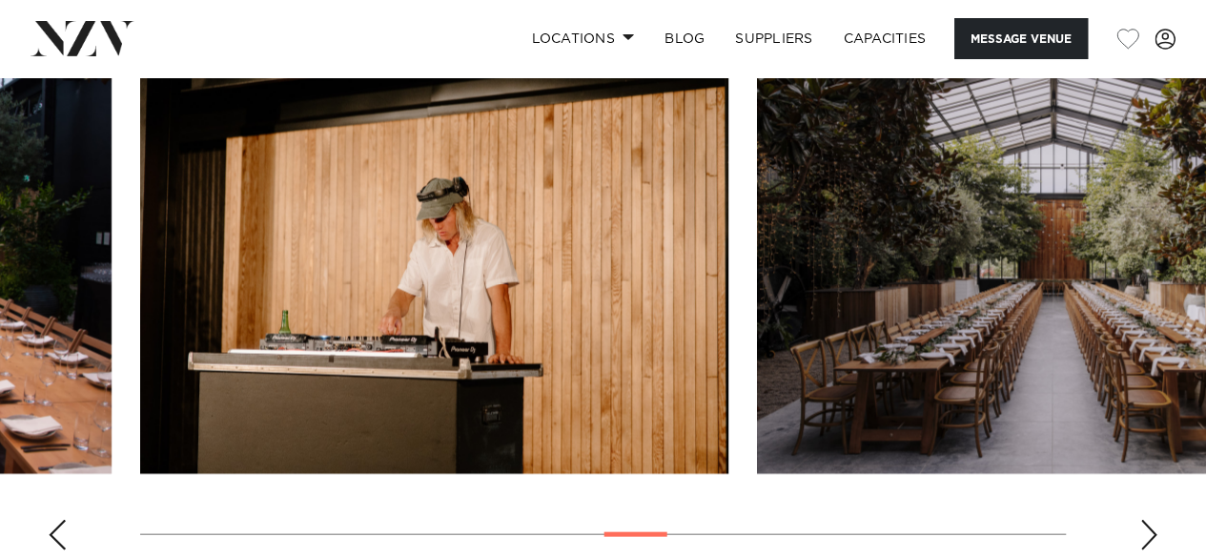
click at [1147, 525] on div "Next slide" at bounding box center [1149, 535] width 19 height 31
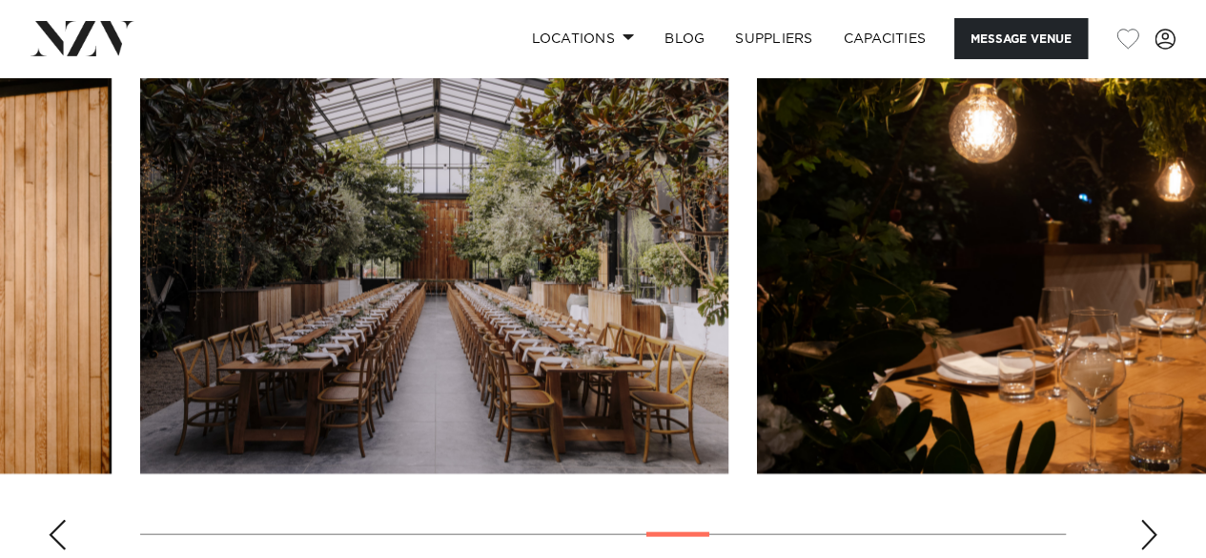
click at [1147, 525] on div "Next slide" at bounding box center [1149, 535] width 19 height 31
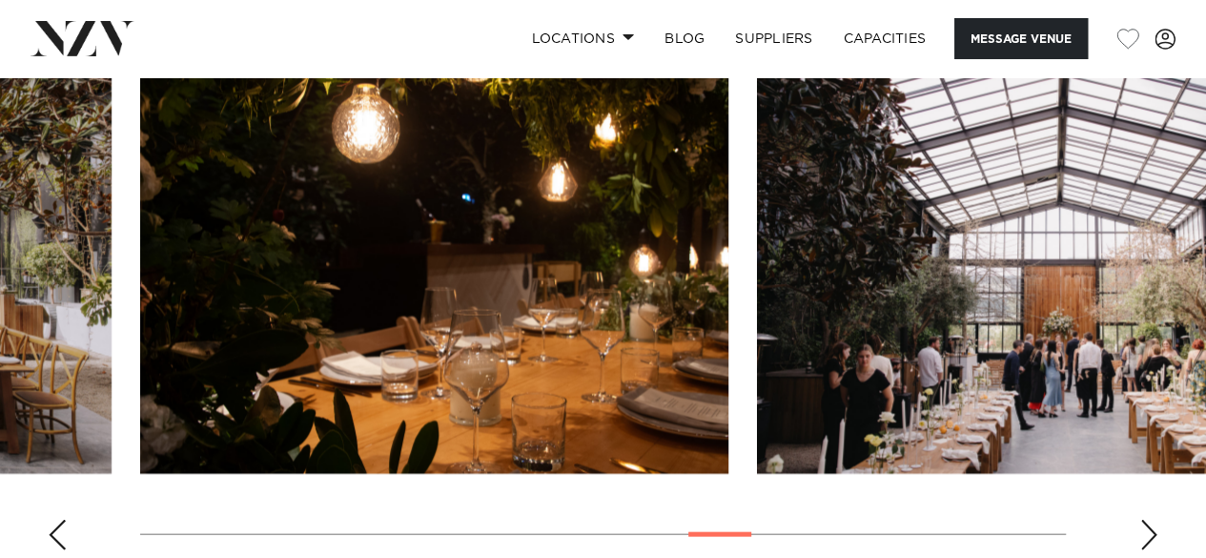
click at [1147, 525] on div "Next slide" at bounding box center [1149, 535] width 19 height 31
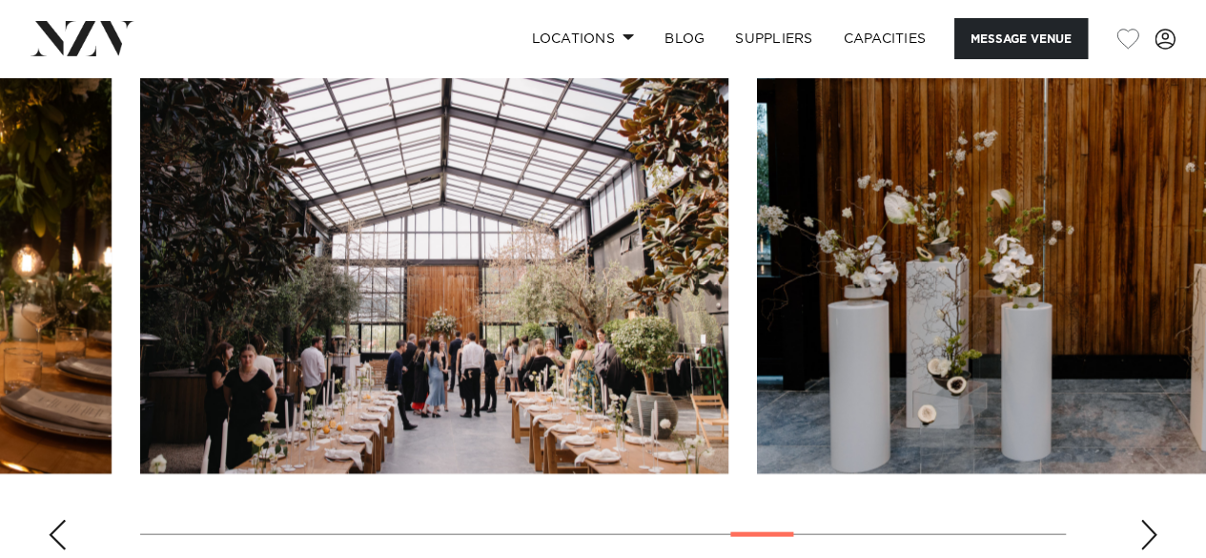
click at [1147, 525] on div "Next slide" at bounding box center [1149, 535] width 19 height 31
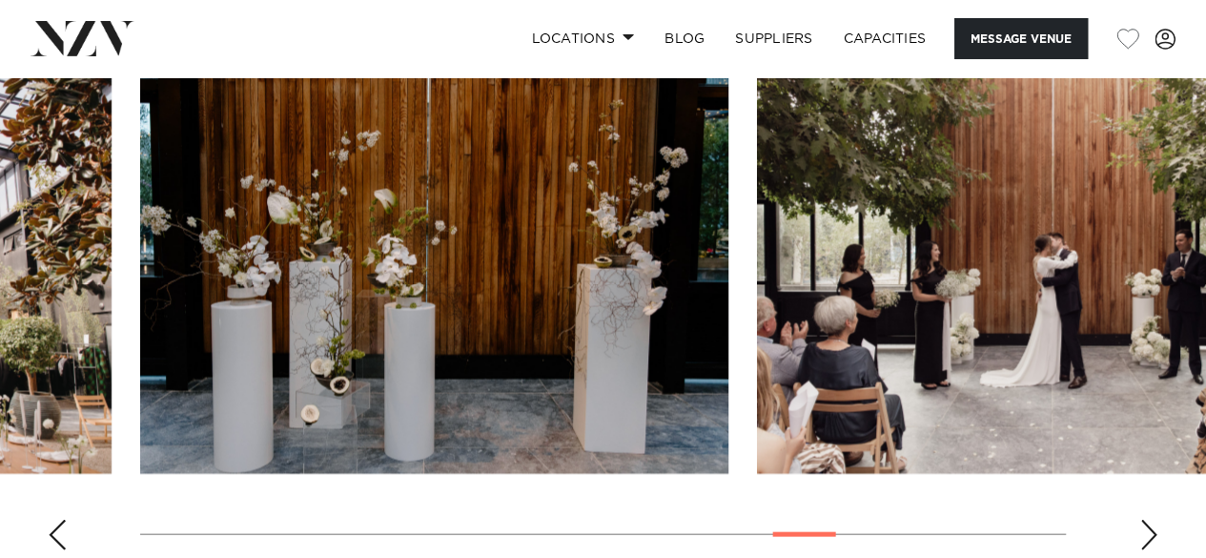
click at [1147, 525] on div "Next slide" at bounding box center [1149, 535] width 19 height 31
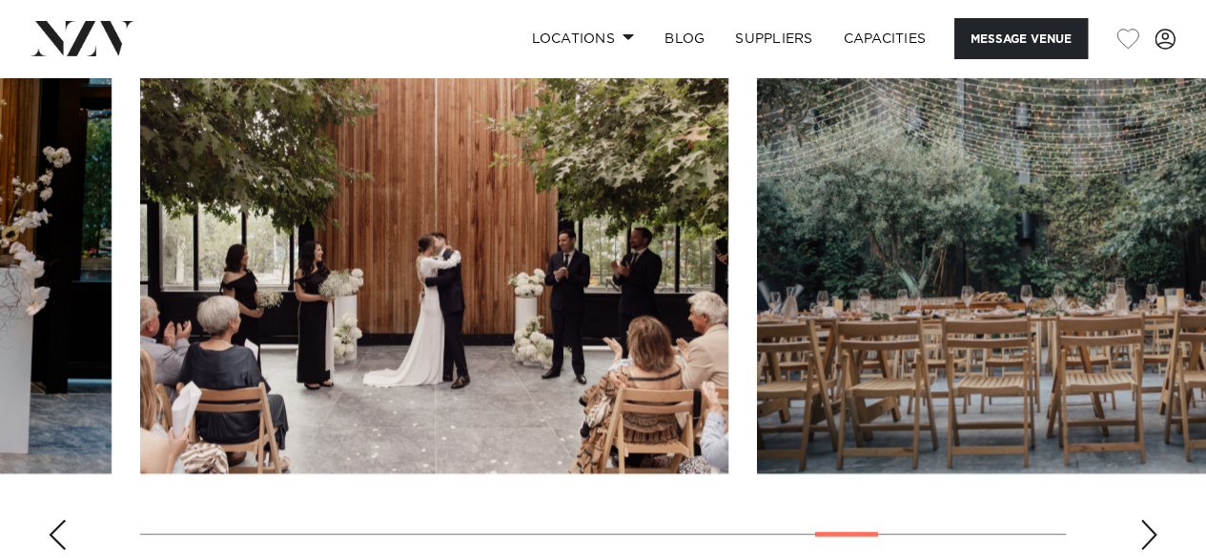
click at [1147, 525] on div "Next slide" at bounding box center [1149, 535] width 19 height 31
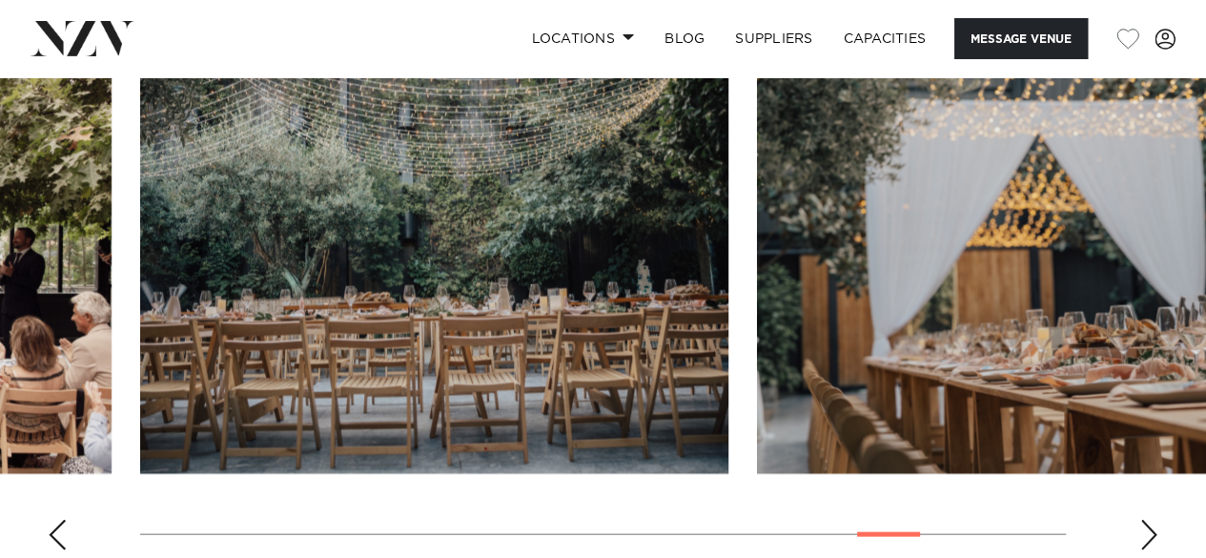
click at [1147, 525] on div "Next slide" at bounding box center [1149, 535] width 19 height 31
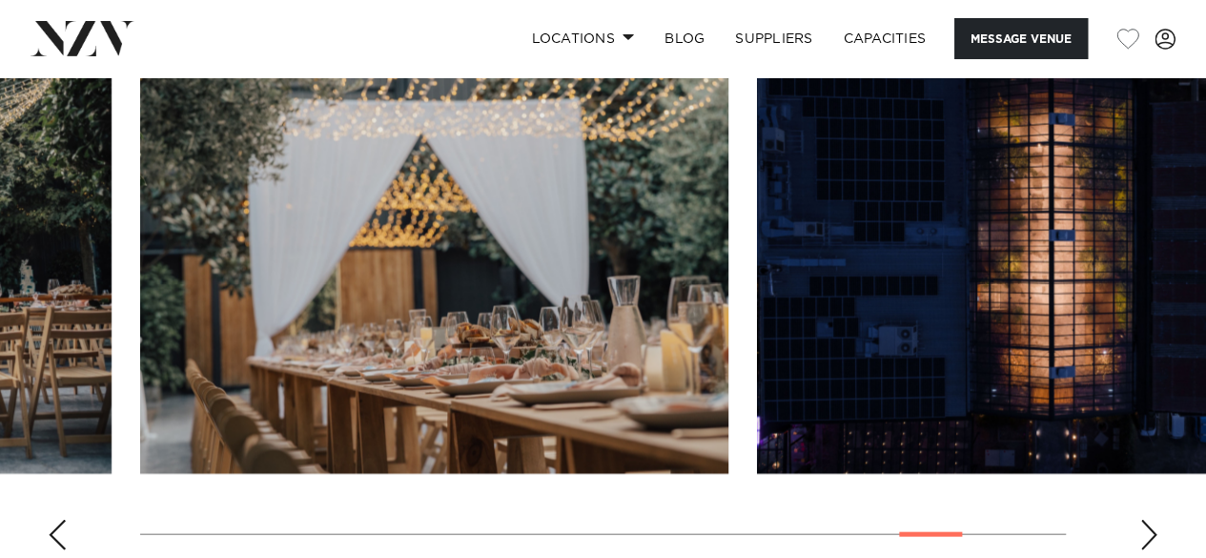
click at [1147, 525] on div "Next slide" at bounding box center [1149, 535] width 19 height 31
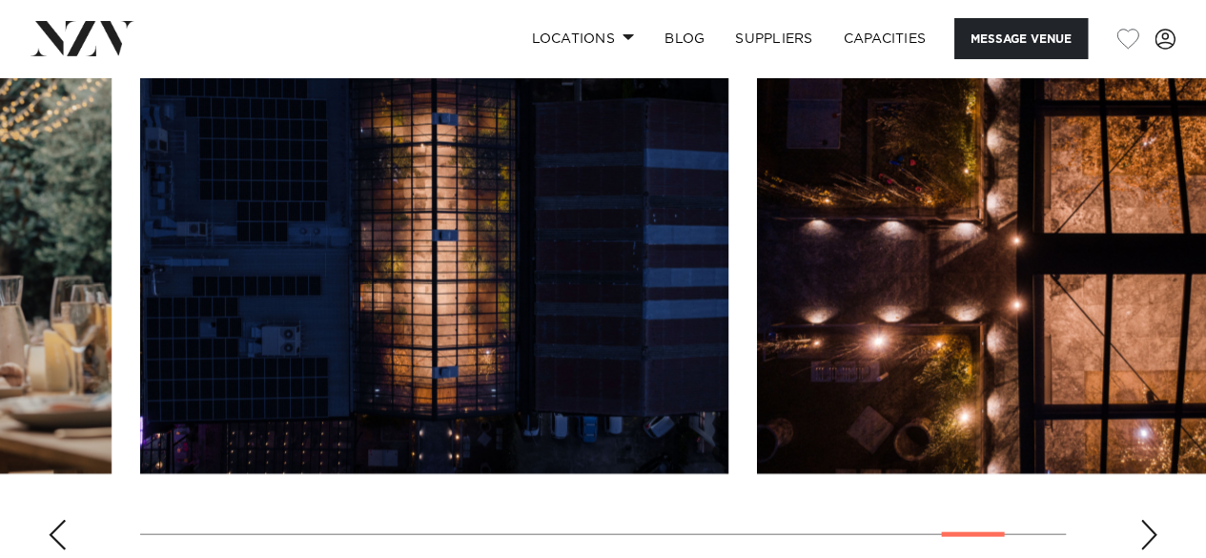
click at [1147, 525] on div "Next slide" at bounding box center [1149, 535] width 19 height 31
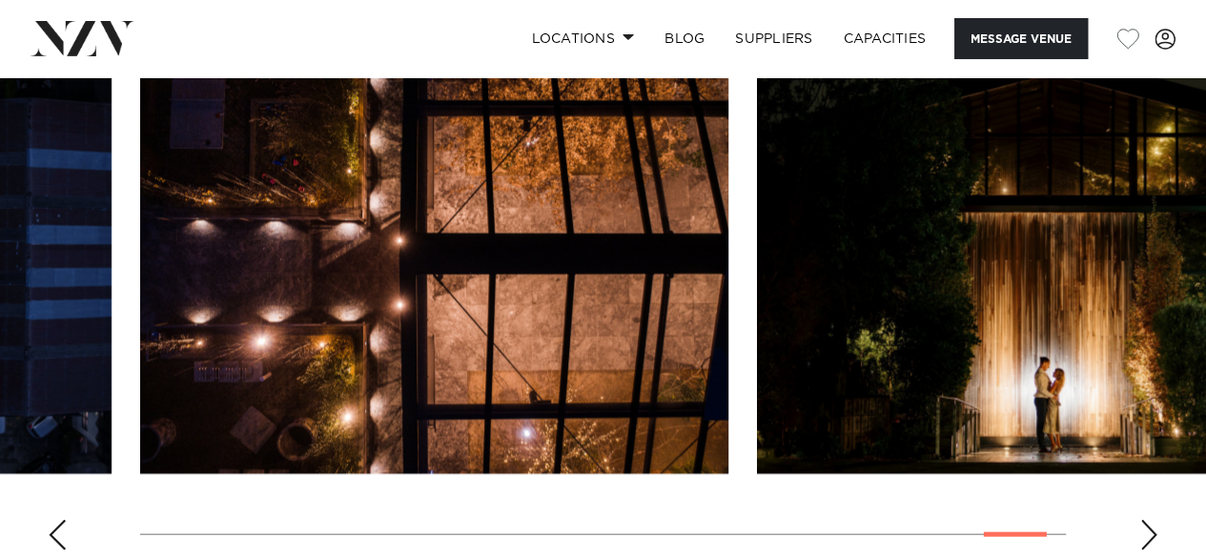
click at [1147, 525] on div "Next slide" at bounding box center [1149, 535] width 19 height 31
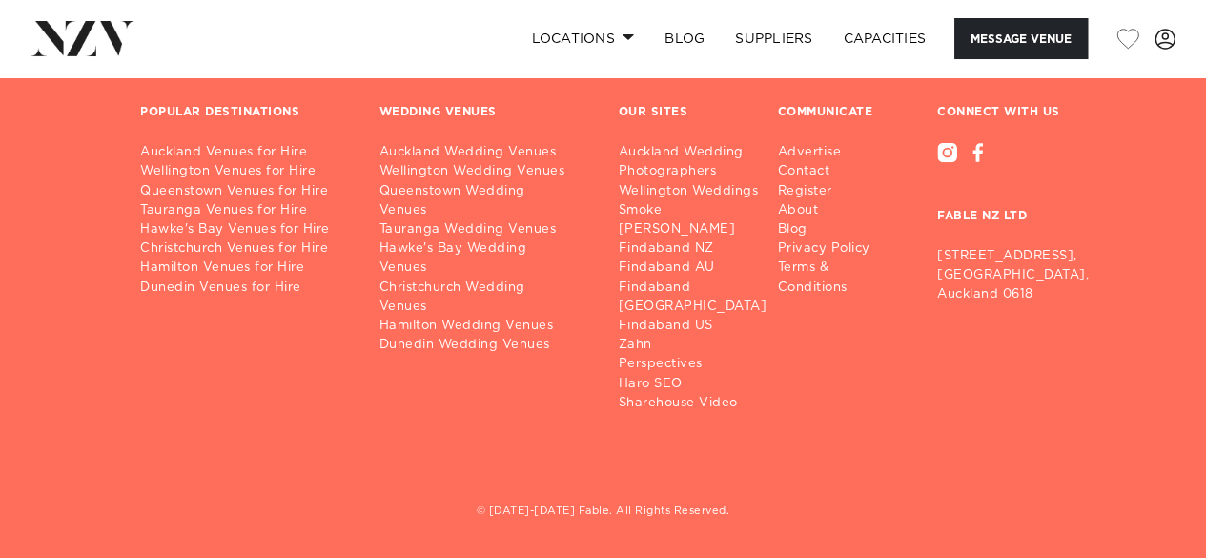
scroll to position [5373, 0]
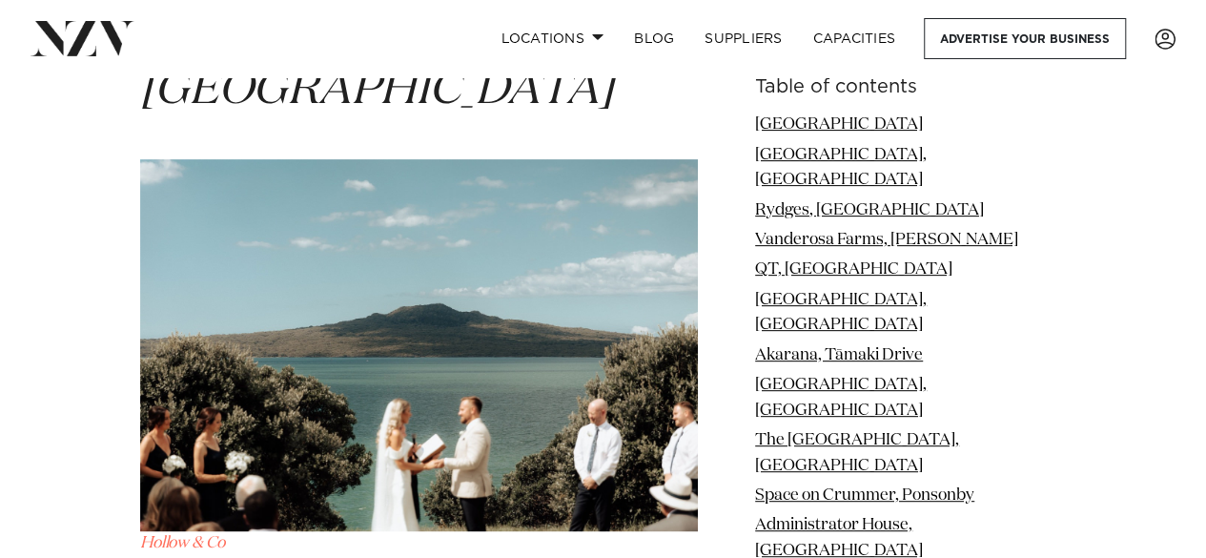
scroll to position [14725, 0]
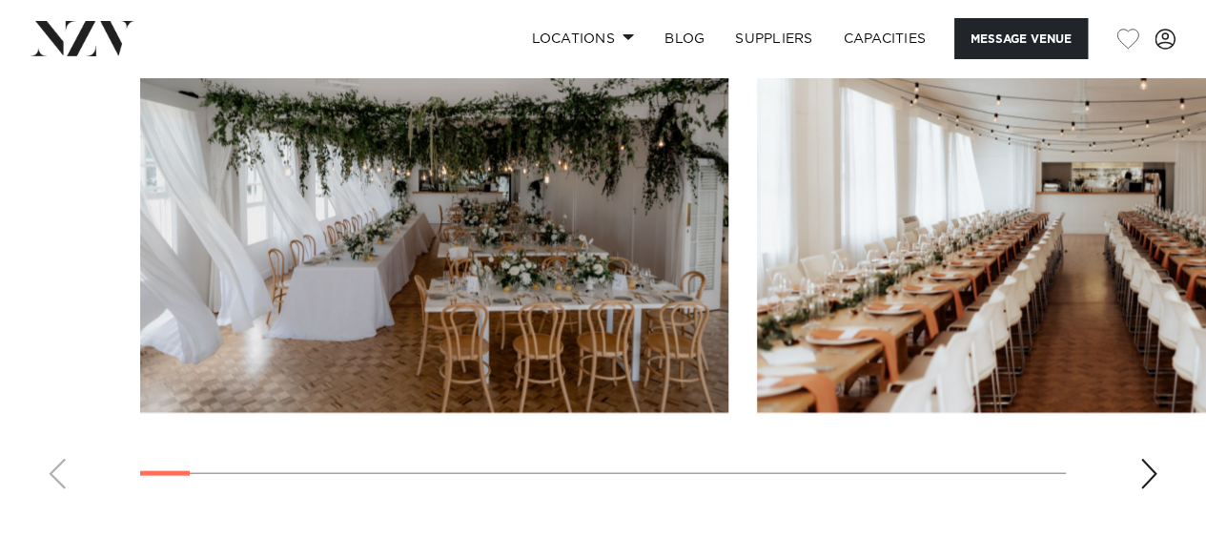
scroll to position [1910, 0]
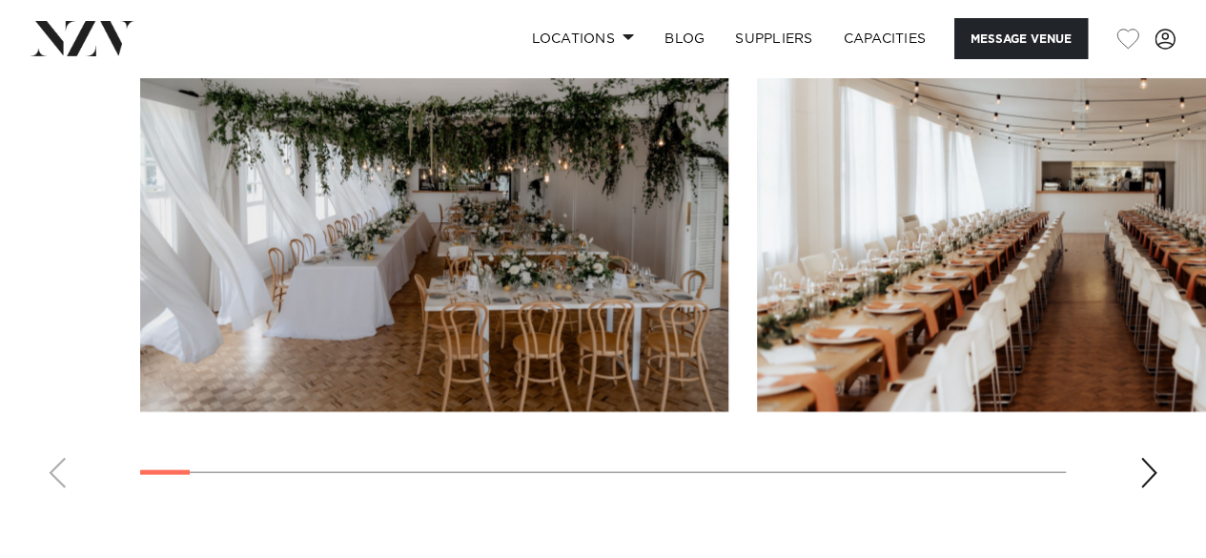
click at [1140, 488] on div "Next slide" at bounding box center [1149, 473] width 19 height 31
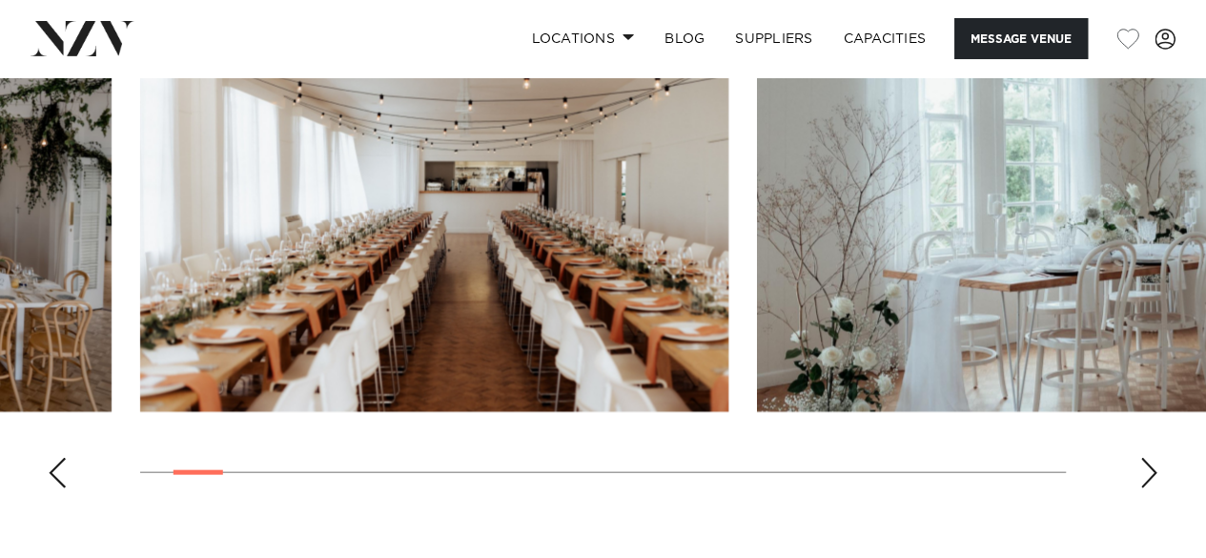
click at [1140, 488] on div "Next slide" at bounding box center [1149, 473] width 19 height 31
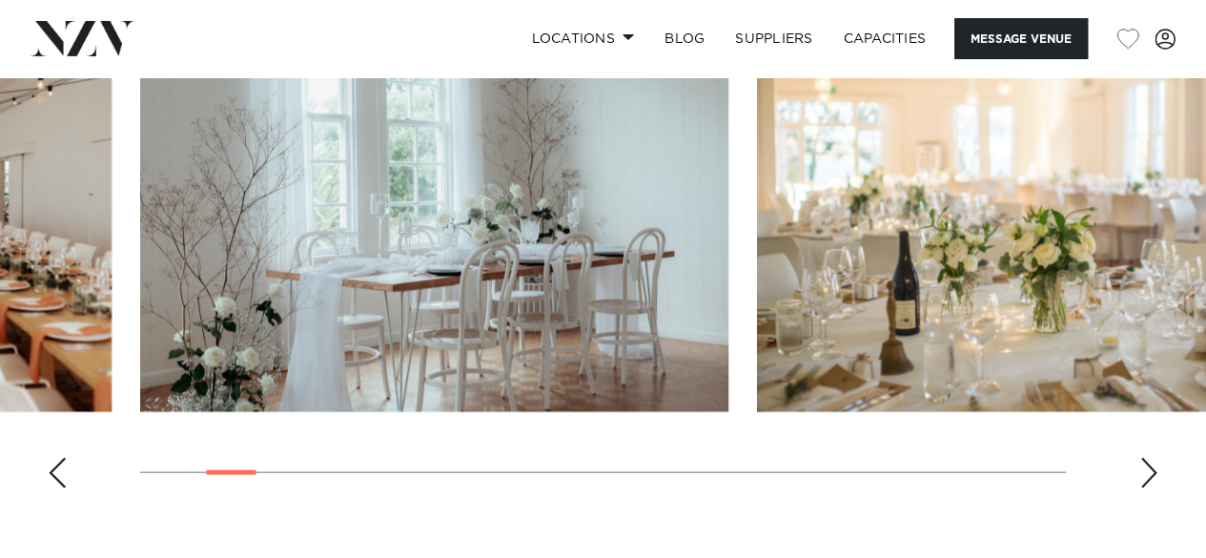
click at [1140, 488] on div "Next slide" at bounding box center [1149, 473] width 19 height 31
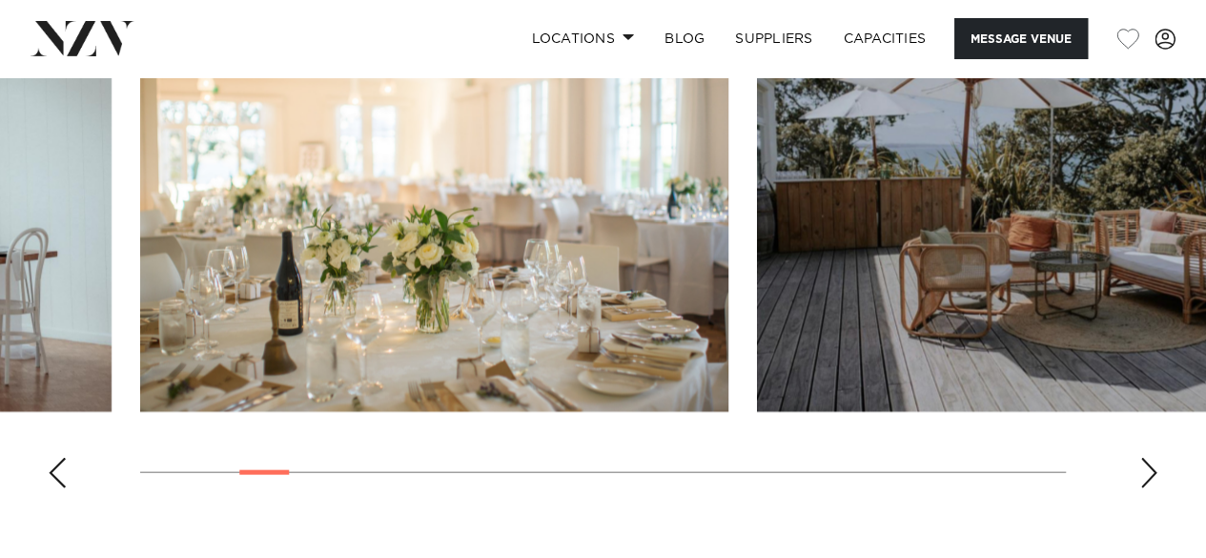
click at [1140, 488] on div "Next slide" at bounding box center [1149, 473] width 19 height 31
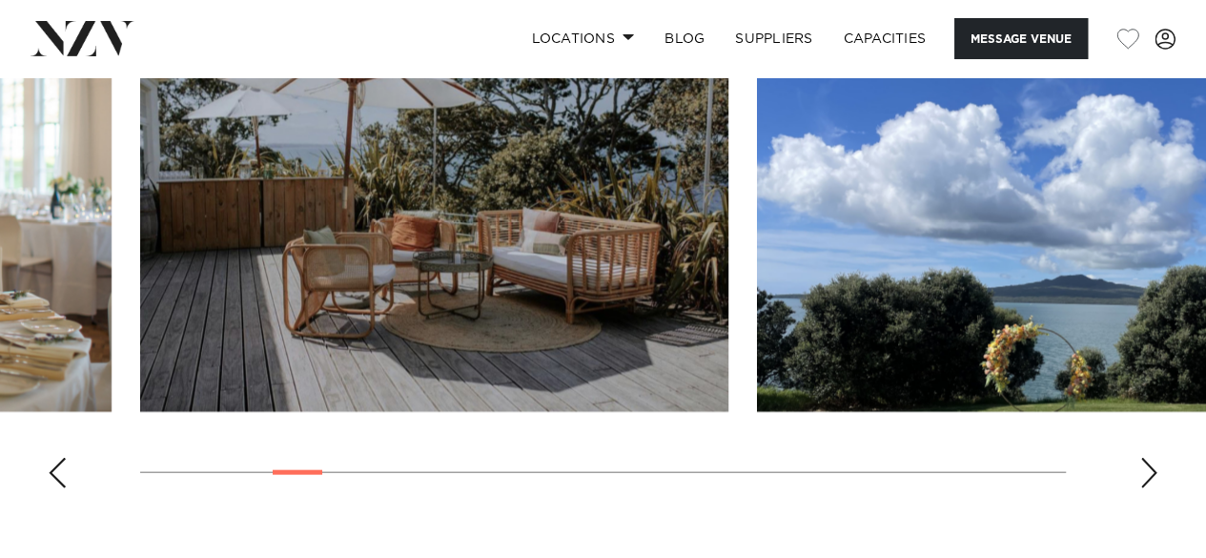
click at [1140, 488] on div "Next slide" at bounding box center [1149, 473] width 19 height 31
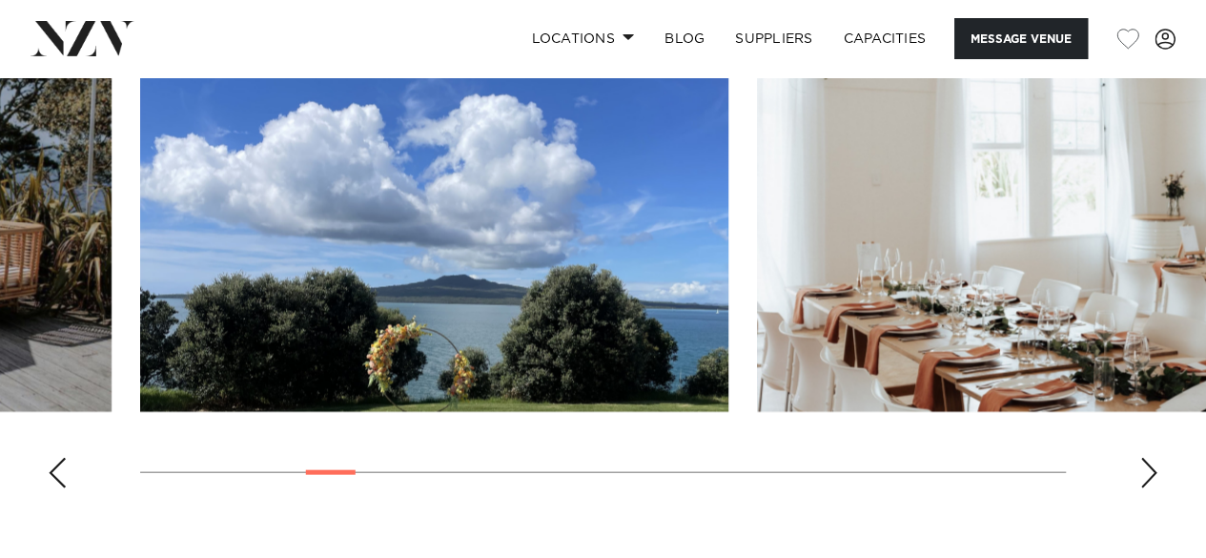
click at [1140, 488] on div "Next slide" at bounding box center [1149, 473] width 19 height 31
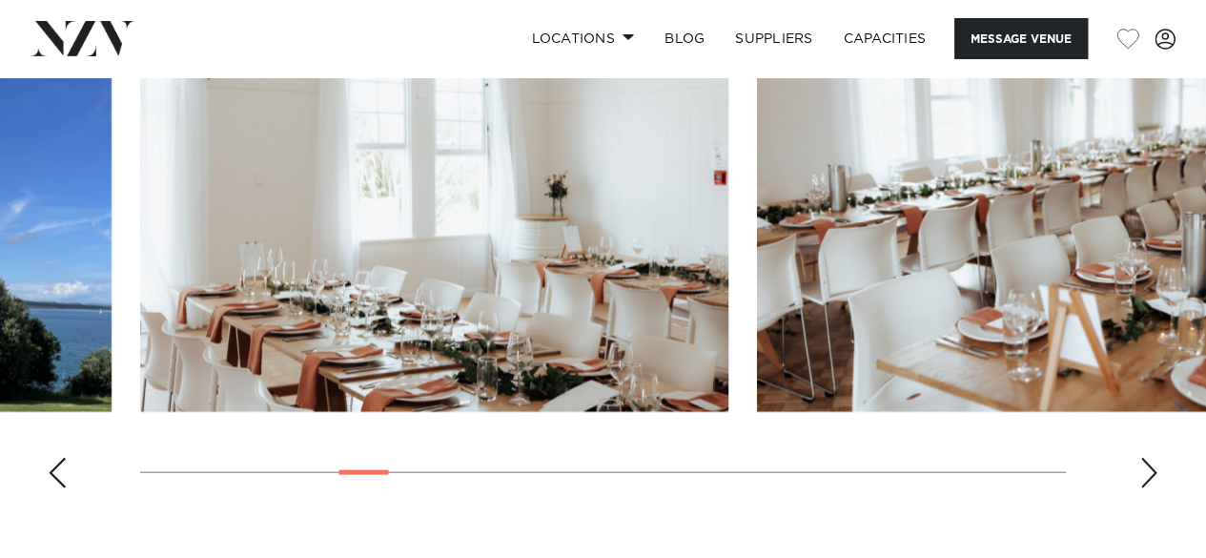
click at [1140, 488] on div "Next slide" at bounding box center [1149, 473] width 19 height 31
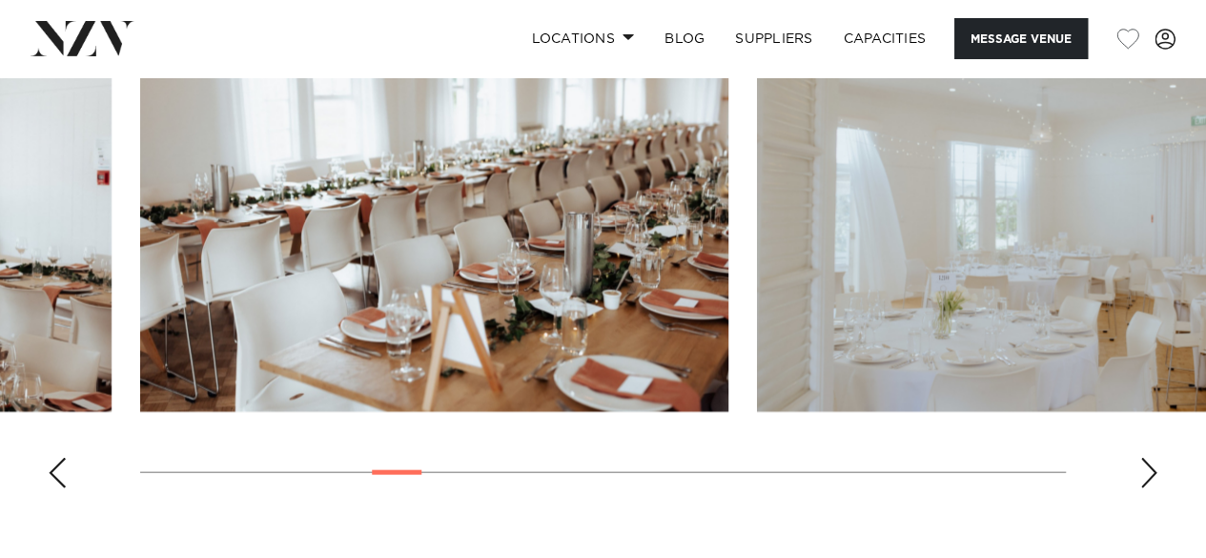
click at [1140, 488] on div "Next slide" at bounding box center [1149, 473] width 19 height 31
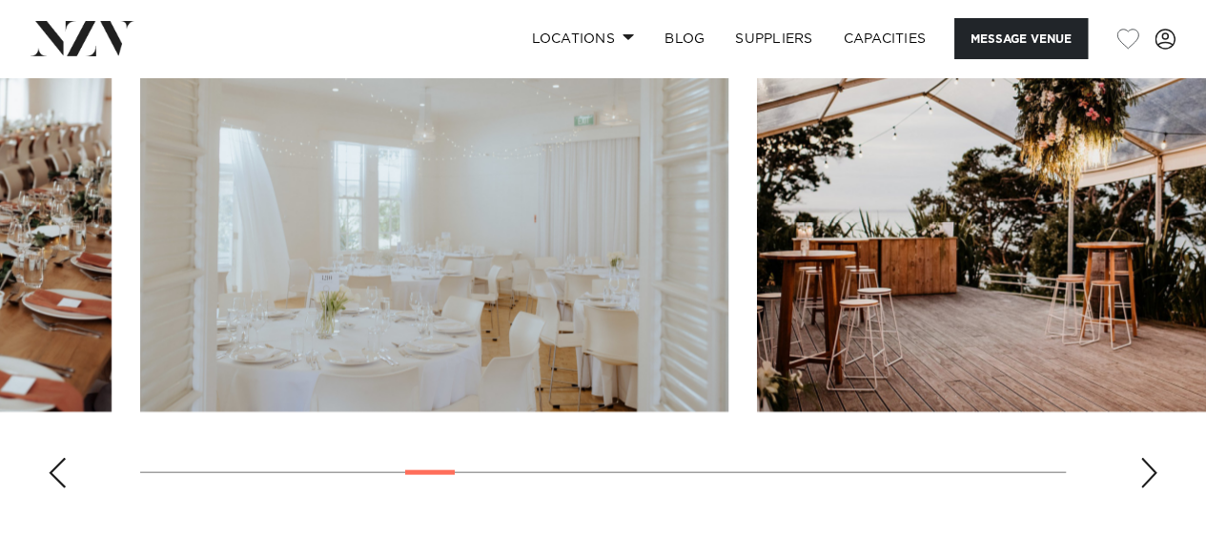
click at [1140, 488] on div "Next slide" at bounding box center [1149, 473] width 19 height 31
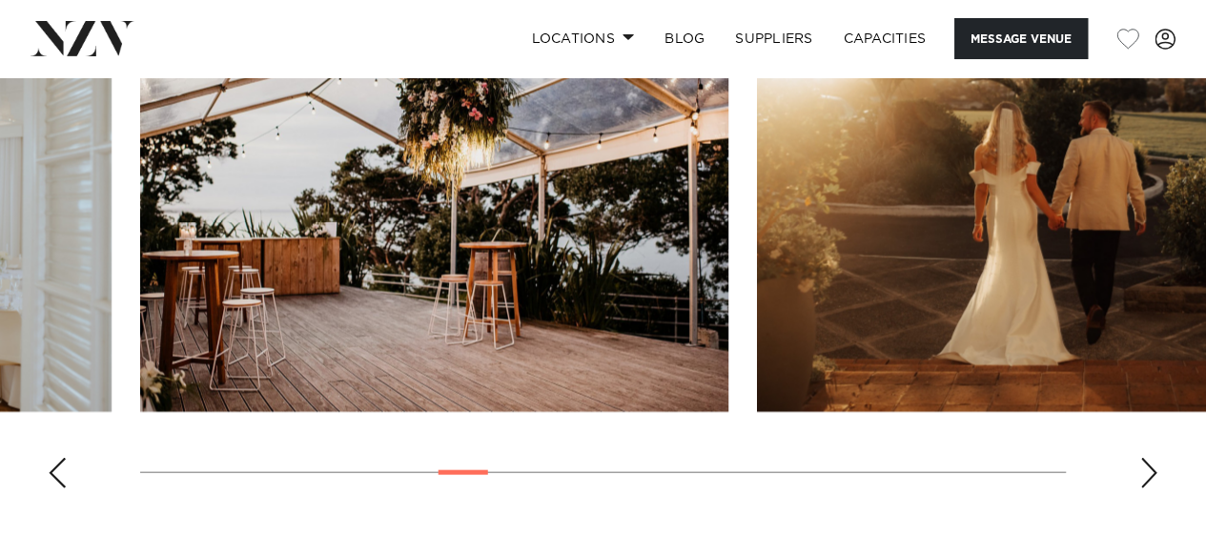
click at [1140, 488] on div "Next slide" at bounding box center [1149, 473] width 19 height 31
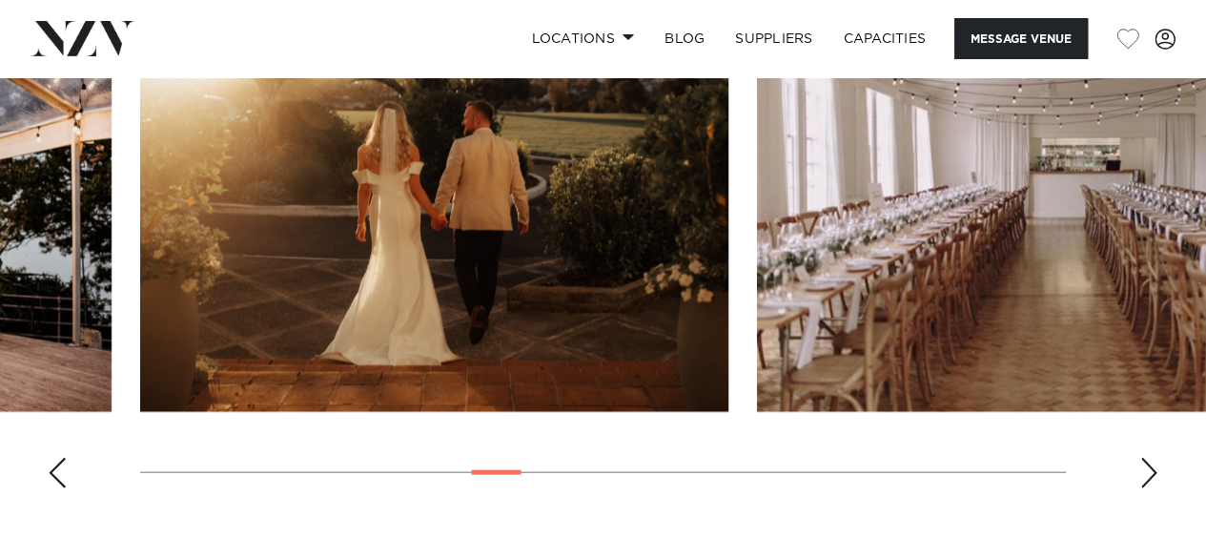
click at [1140, 488] on div "Next slide" at bounding box center [1149, 473] width 19 height 31
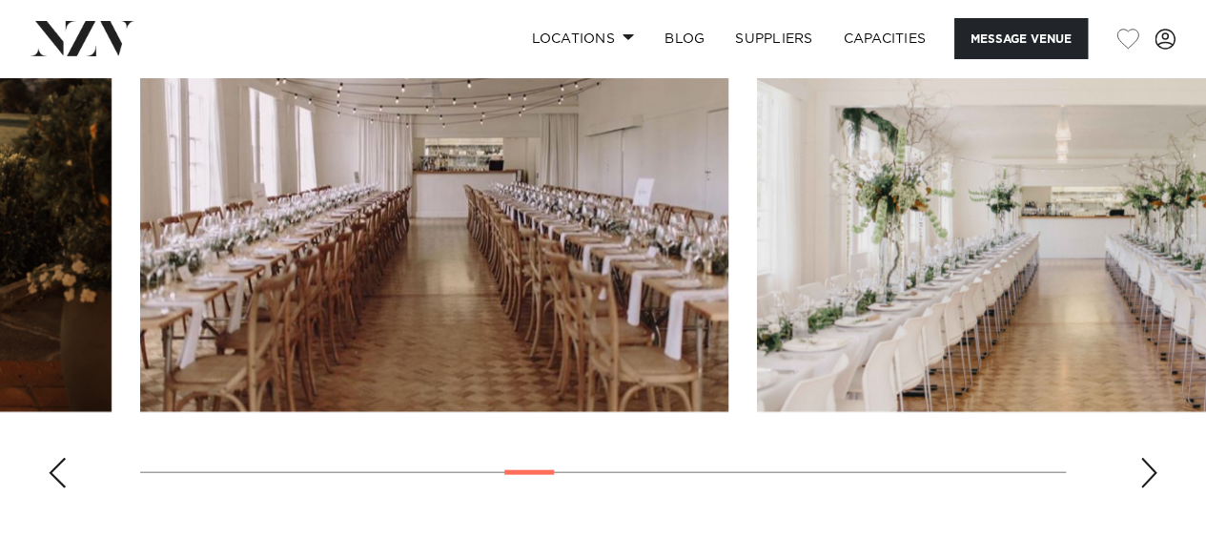
click at [1140, 488] on div "Next slide" at bounding box center [1149, 473] width 19 height 31
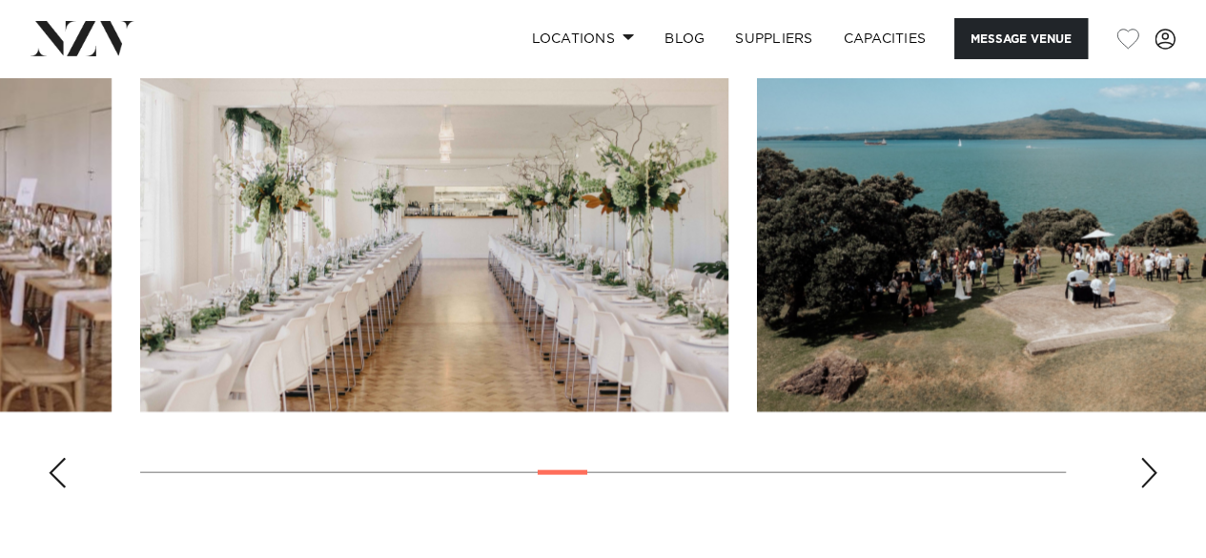
click at [1140, 488] on div "Next slide" at bounding box center [1149, 473] width 19 height 31
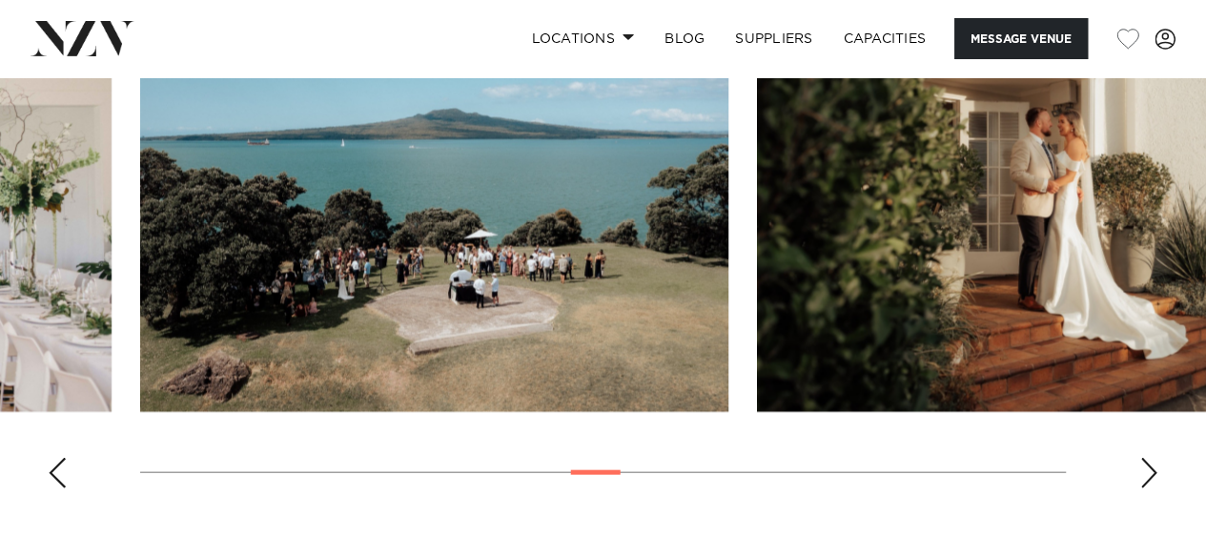
click at [1140, 488] on div "Next slide" at bounding box center [1149, 473] width 19 height 31
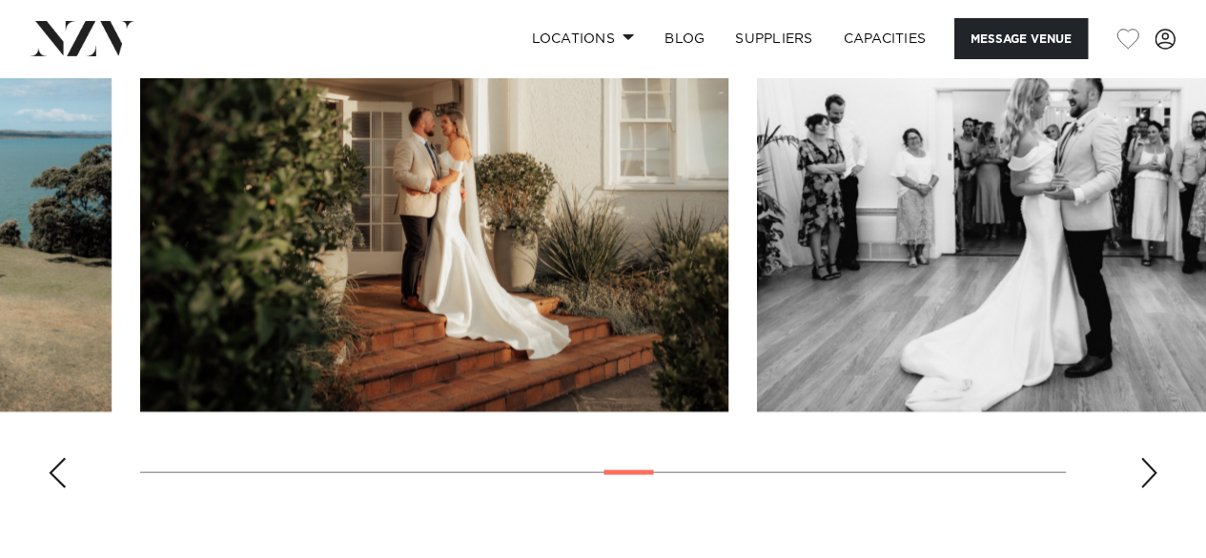
click at [1140, 488] on div "Next slide" at bounding box center [1149, 473] width 19 height 31
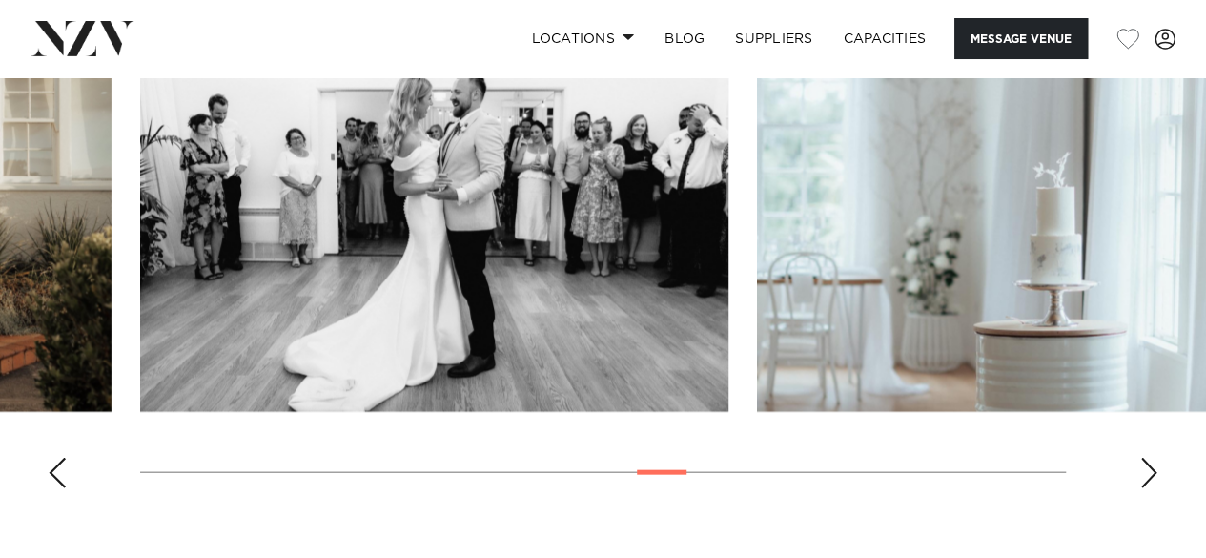
click at [1140, 488] on div "Next slide" at bounding box center [1149, 473] width 19 height 31
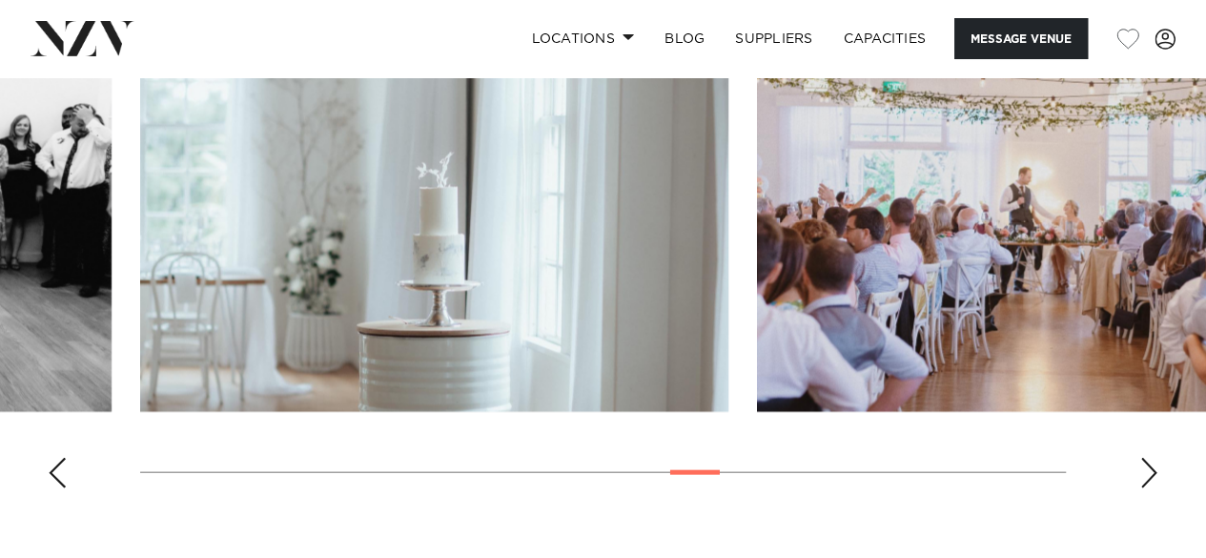
click at [1140, 488] on div "Next slide" at bounding box center [1149, 473] width 19 height 31
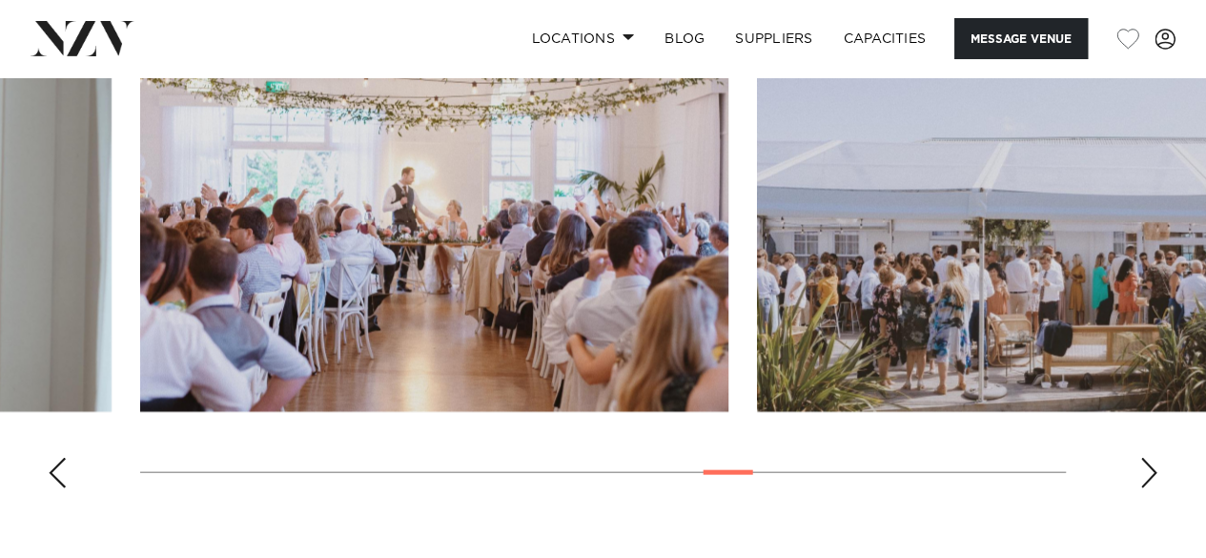
click at [1140, 488] on div "Next slide" at bounding box center [1149, 473] width 19 height 31
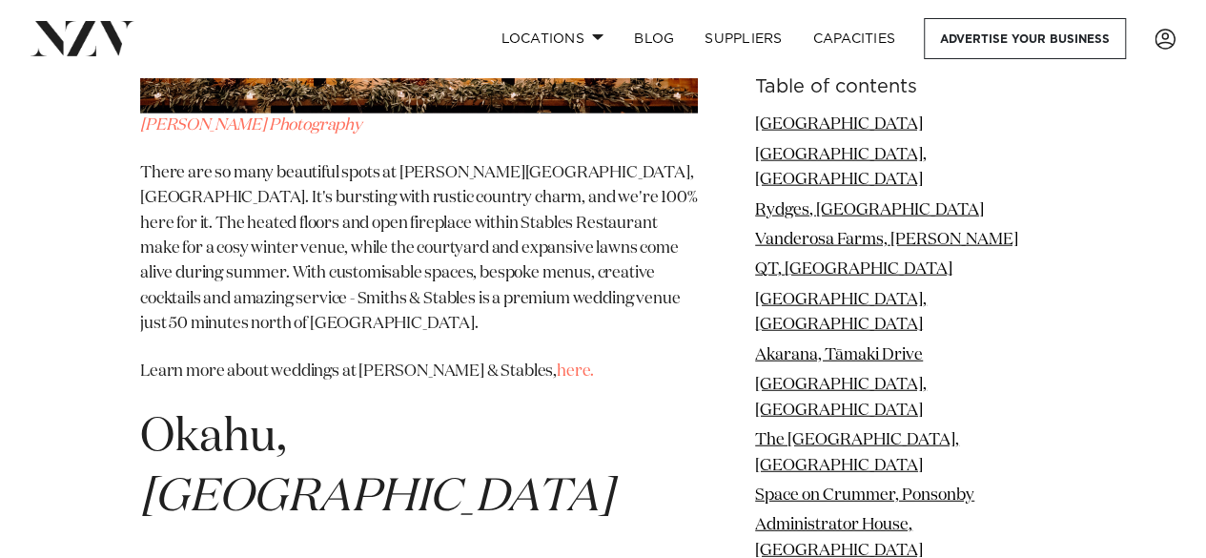
scroll to position [16735, 0]
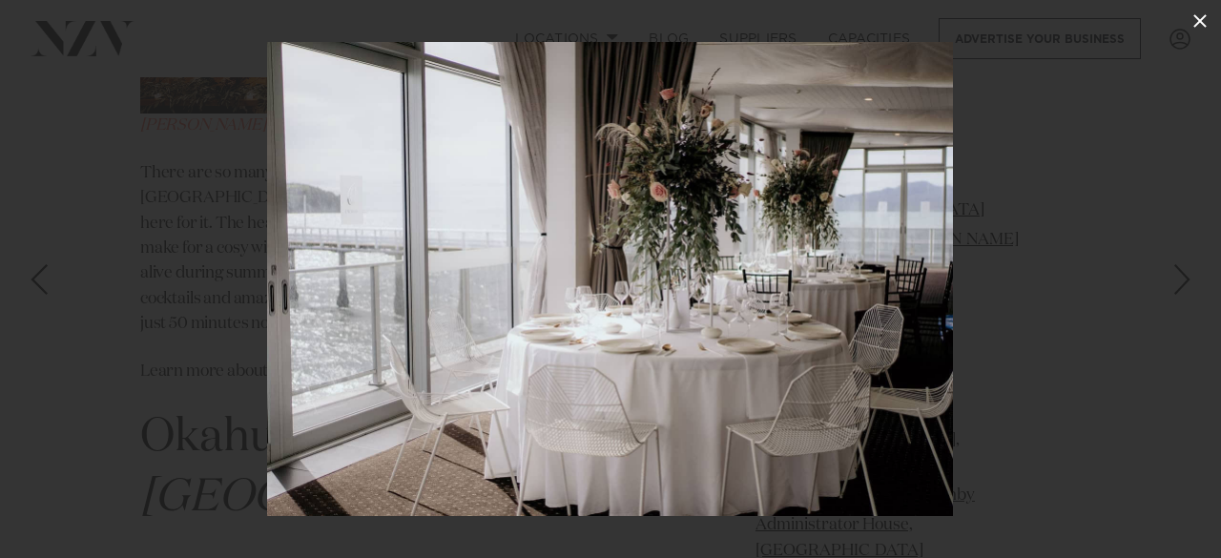
click at [1196, 21] on icon at bounding box center [1199, 21] width 23 height 23
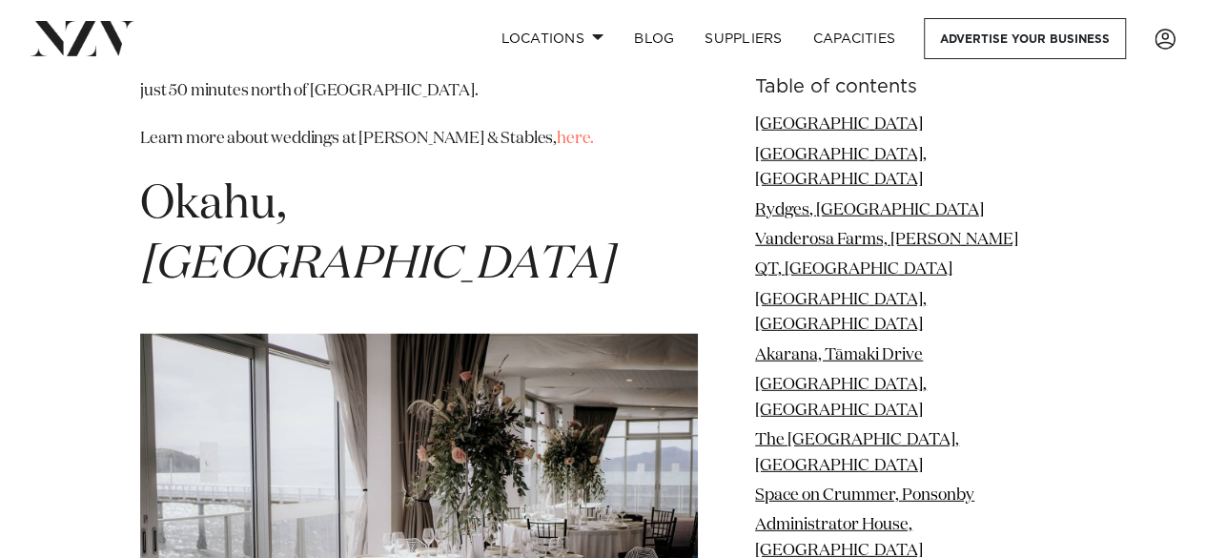
scroll to position [16970, 0]
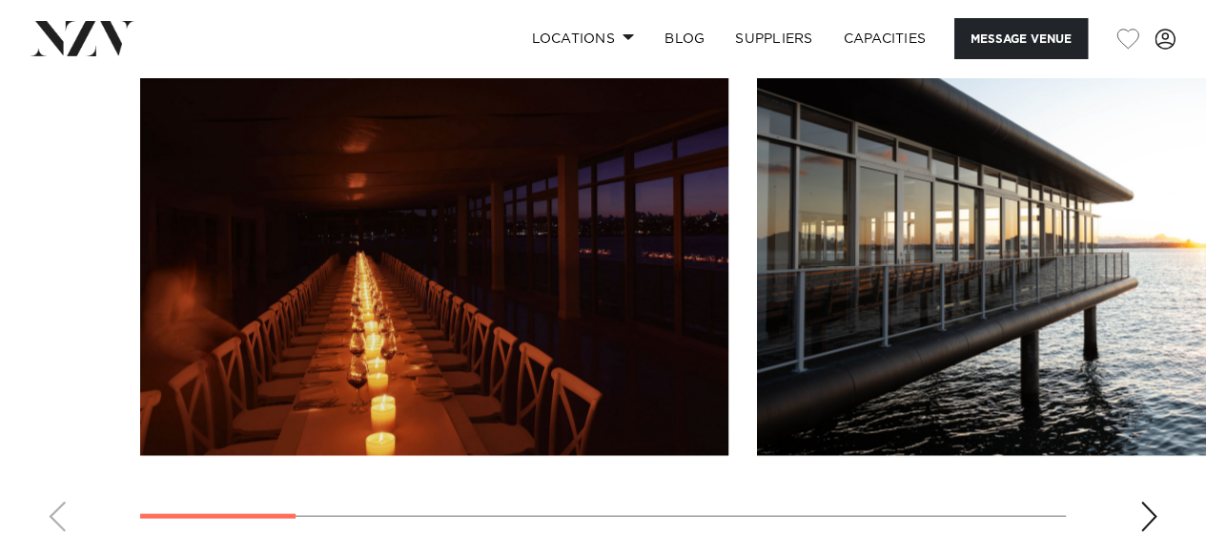
scroll to position [1720, 0]
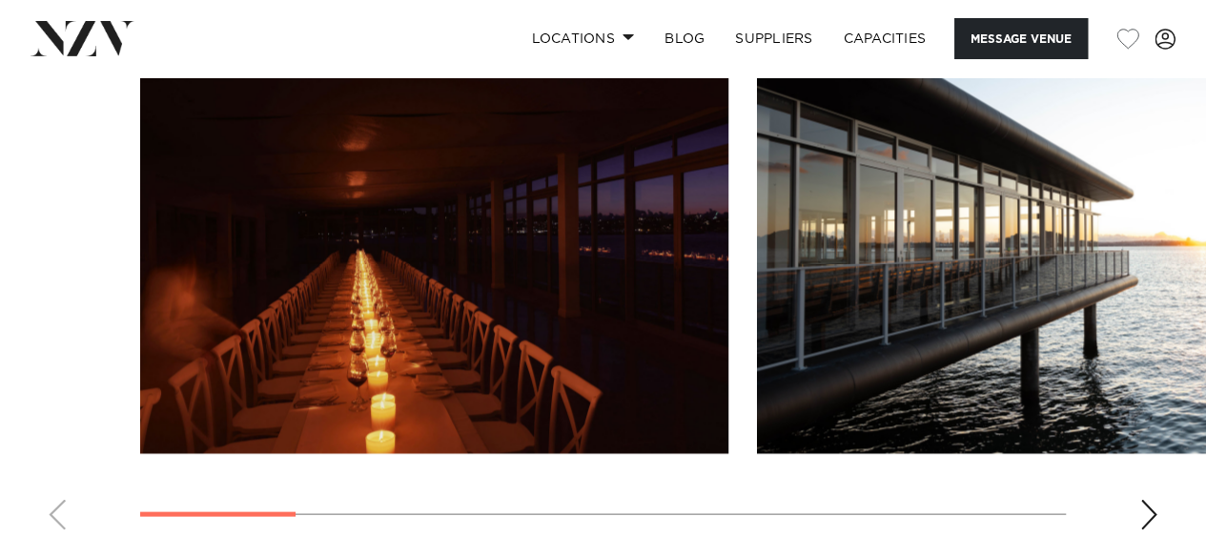
click at [1151, 529] on div "Next slide" at bounding box center [1149, 514] width 19 height 31
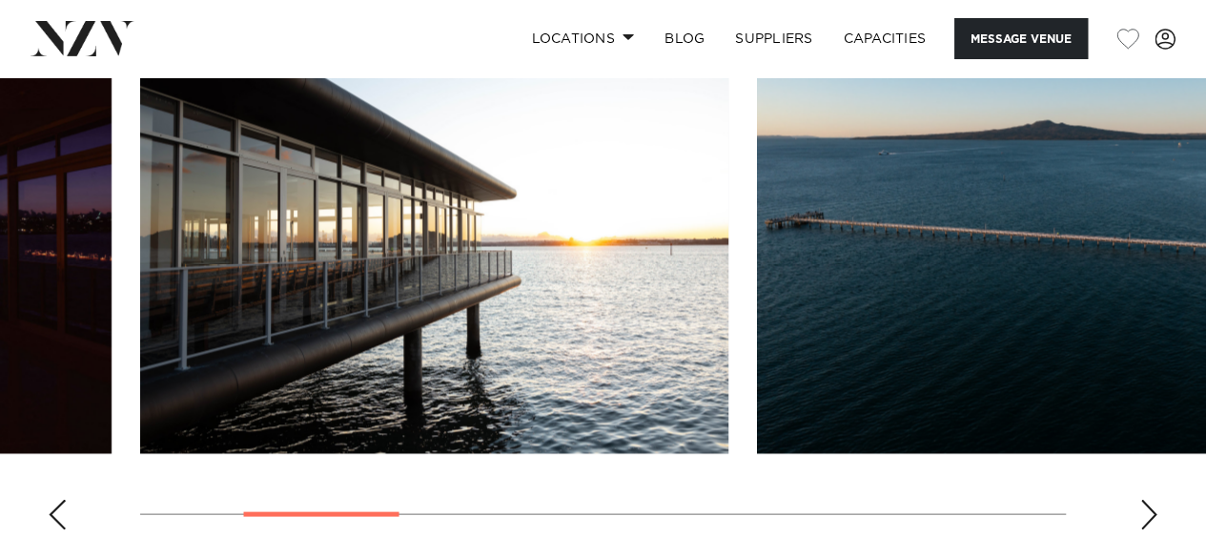
click at [1151, 529] on div "Next slide" at bounding box center [1149, 514] width 19 height 31
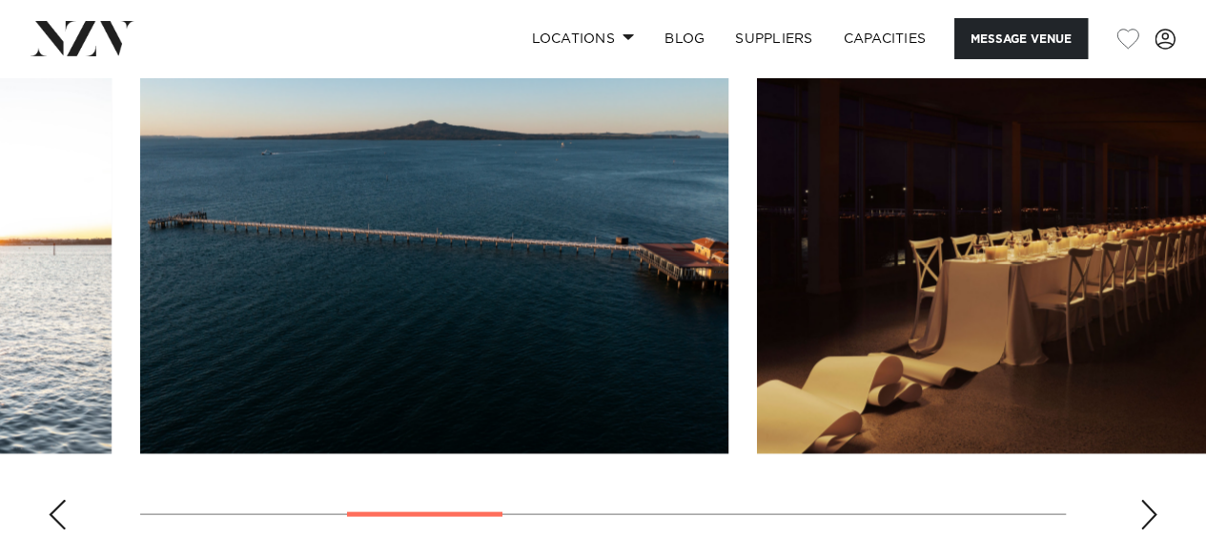
click at [1151, 529] on div "Next slide" at bounding box center [1149, 514] width 19 height 31
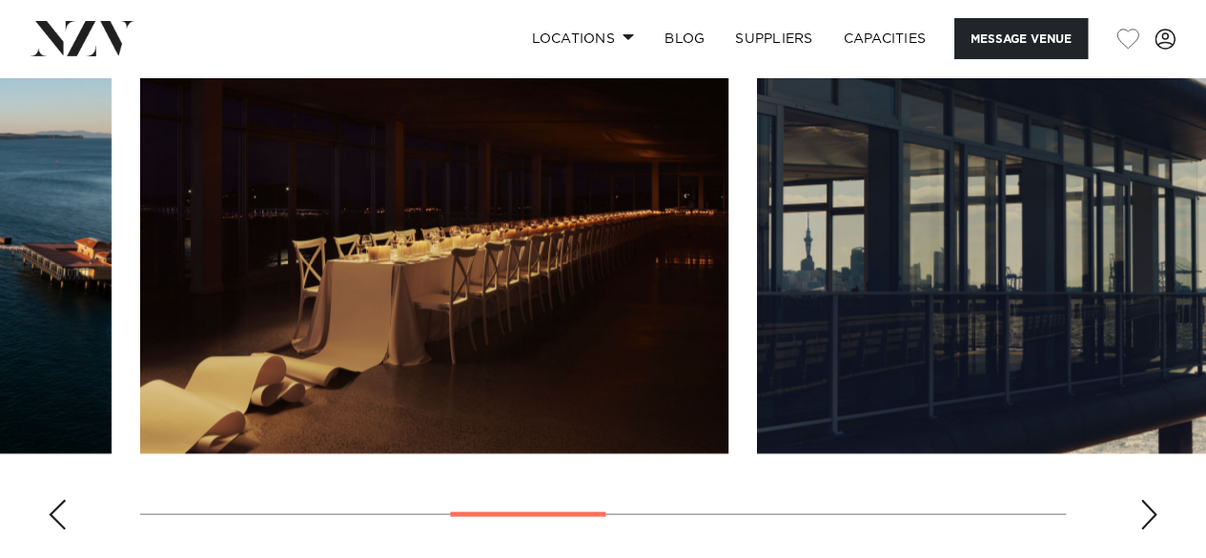
click at [1151, 529] on div "Next slide" at bounding box center [1149, 514] width 19 height 31
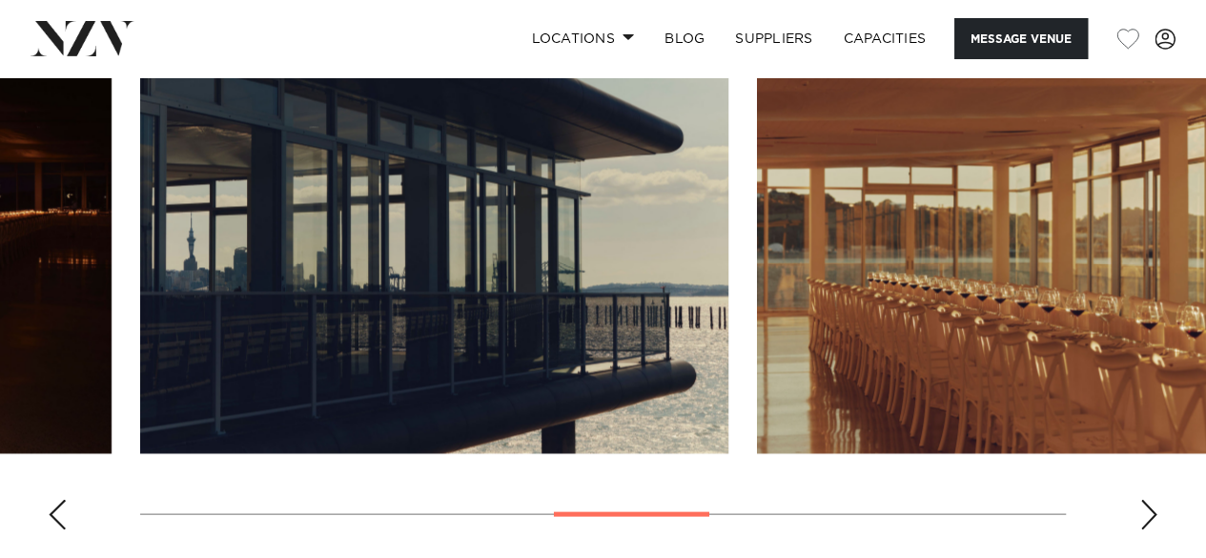
click at [1151, 529] on div "Next slide" at bounding box center [1149, 514] width 19 height 31
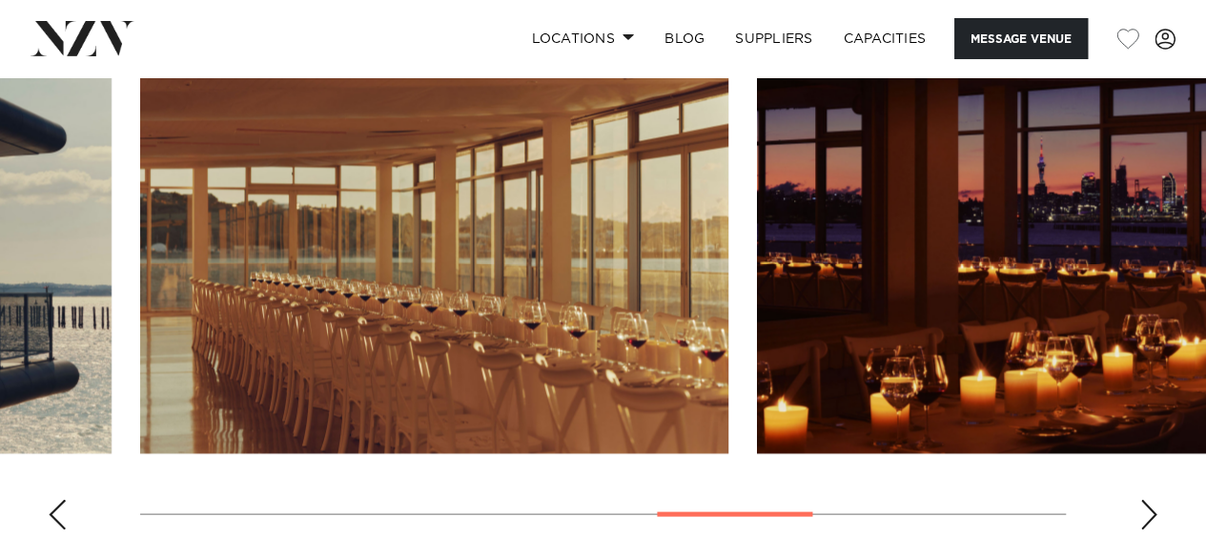
click at [1151, 529] on div "Next slide" at bounding box center [1149, 514] width 19 height 31
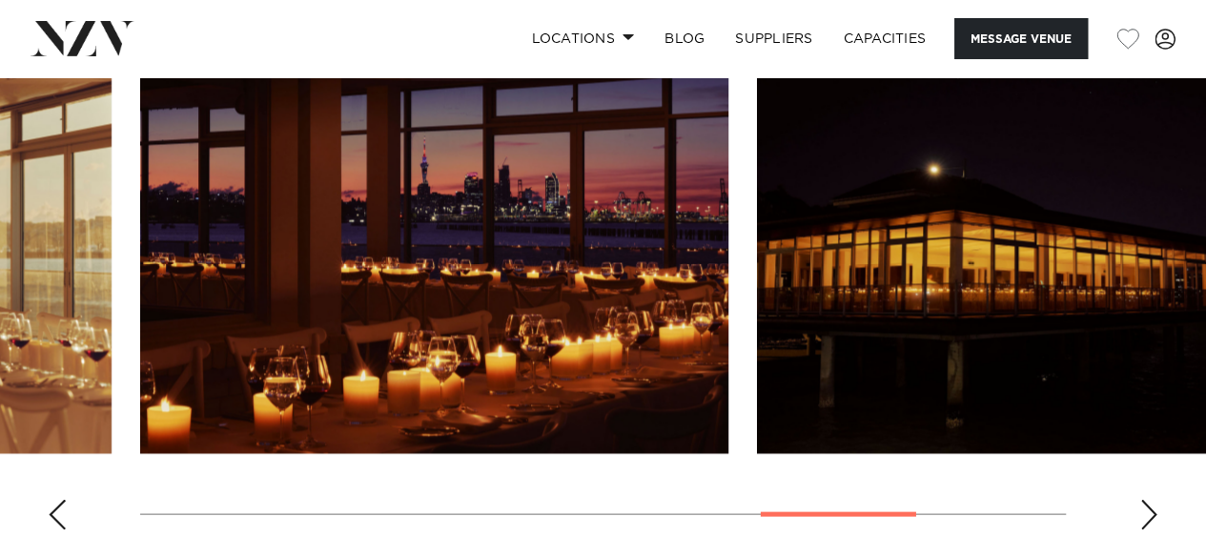
click at [1151, 529] on div "Next slide" at bounding box center [1149, 514] width 19 height 31
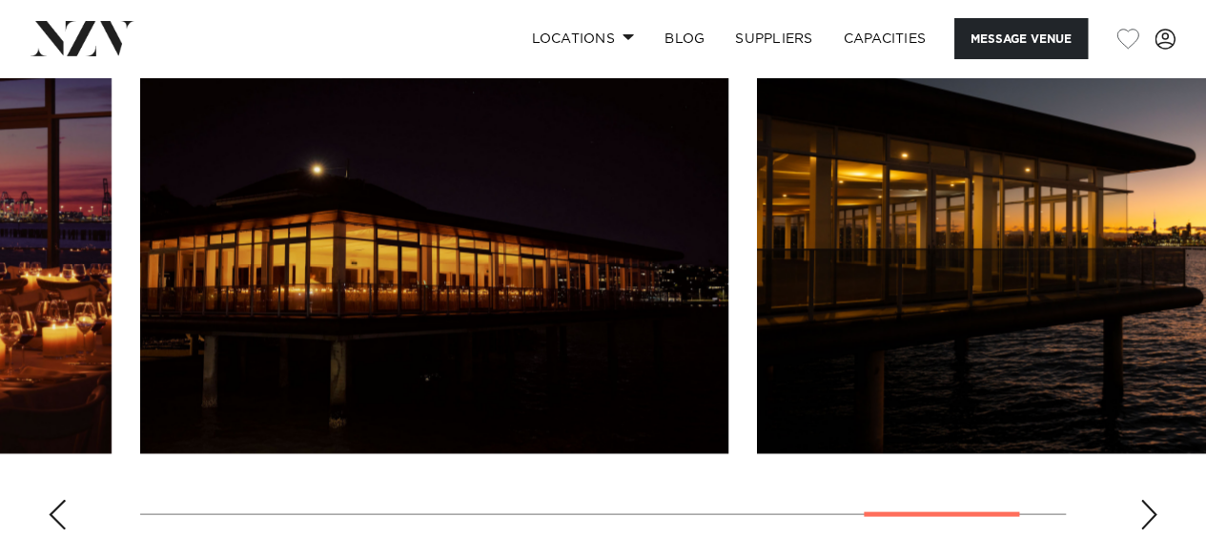
click at [1151, 529] on div "Next slide" at bounding box center [1149, 514] width 19 height 31
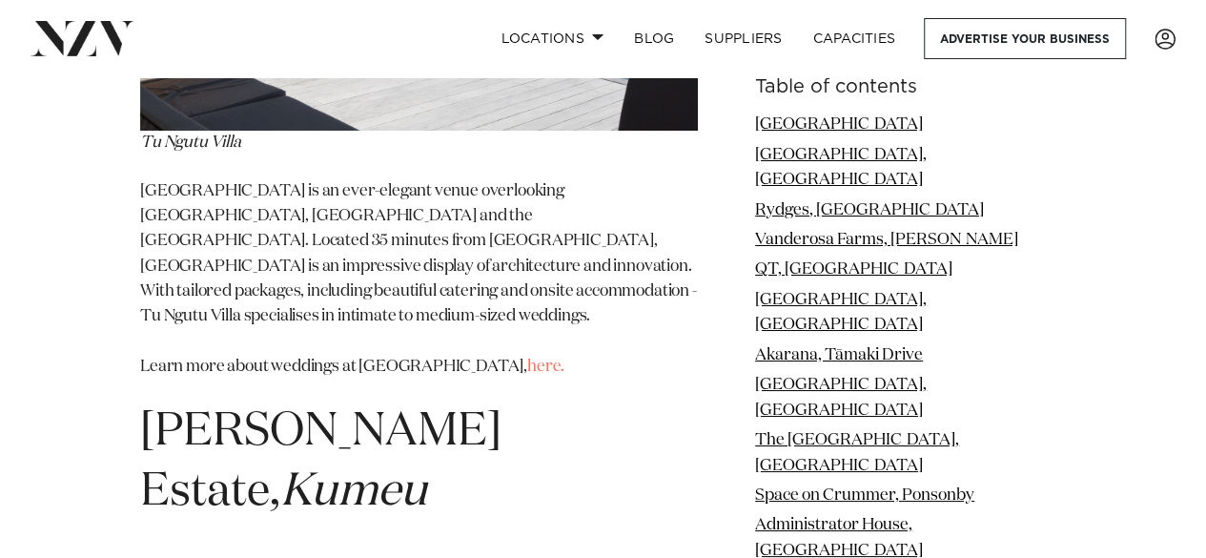
scroll to position [21516, 0]
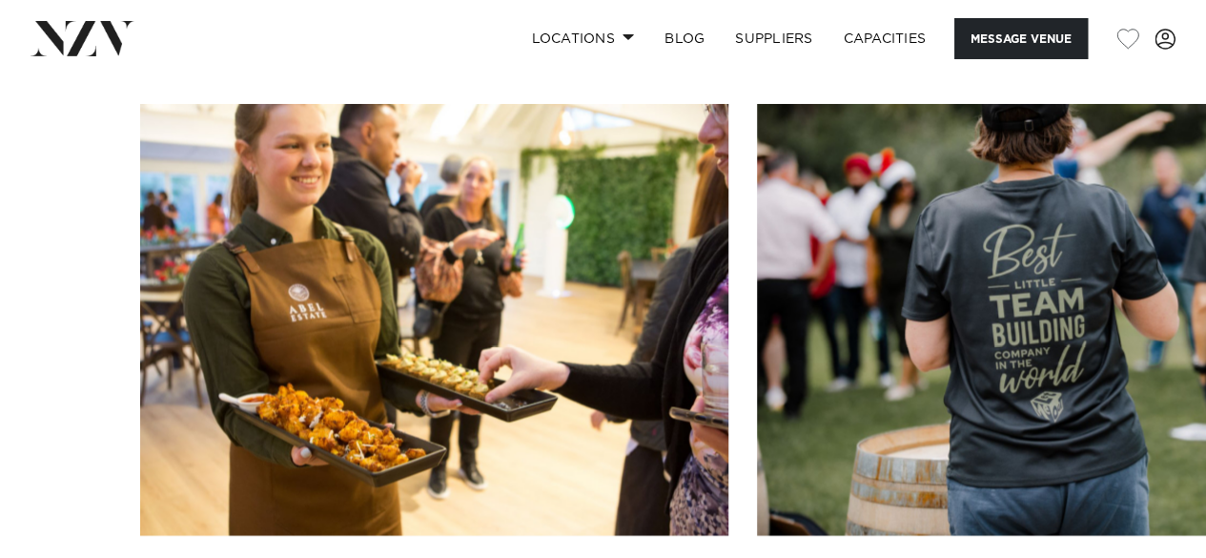
scroll to position [1898, 0]
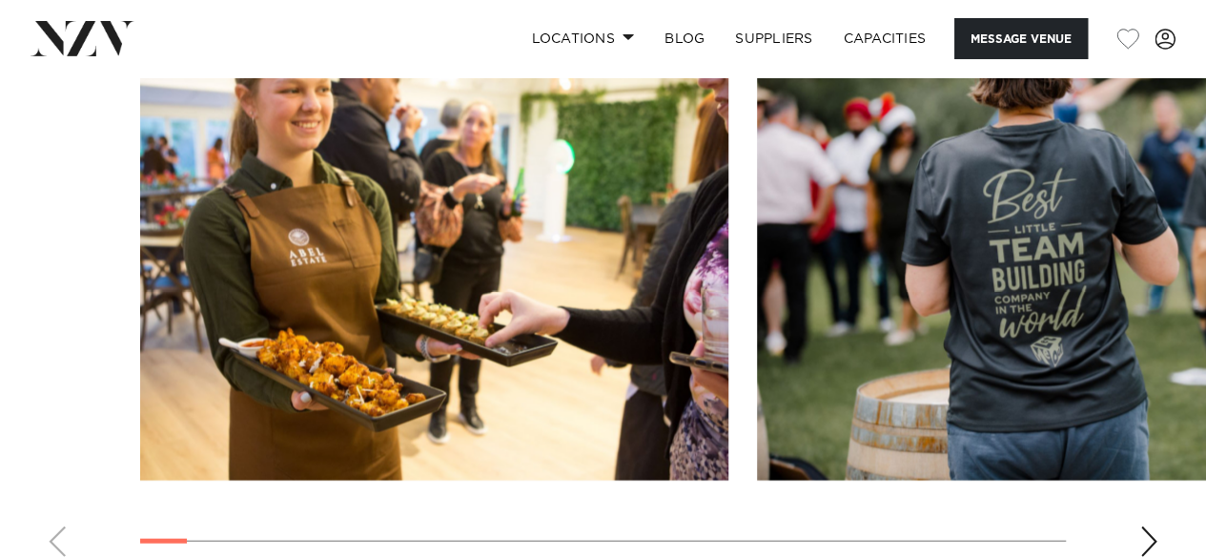
click at [1154, 526] on div "Next slide" at bounding box center [1149, 541] width 19 height 31
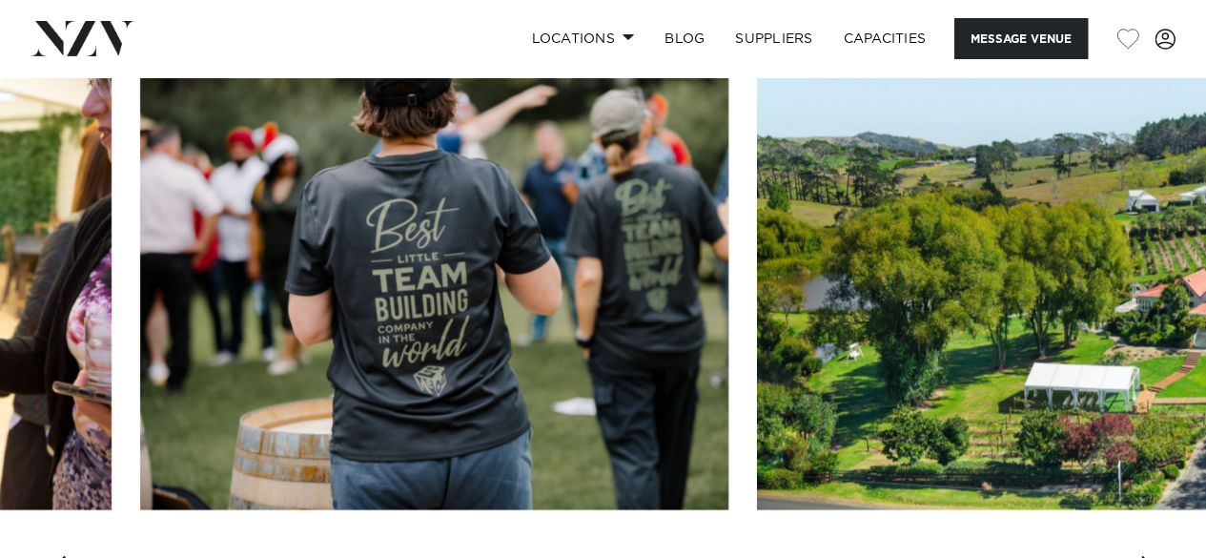
scroll to position [1867, 0]
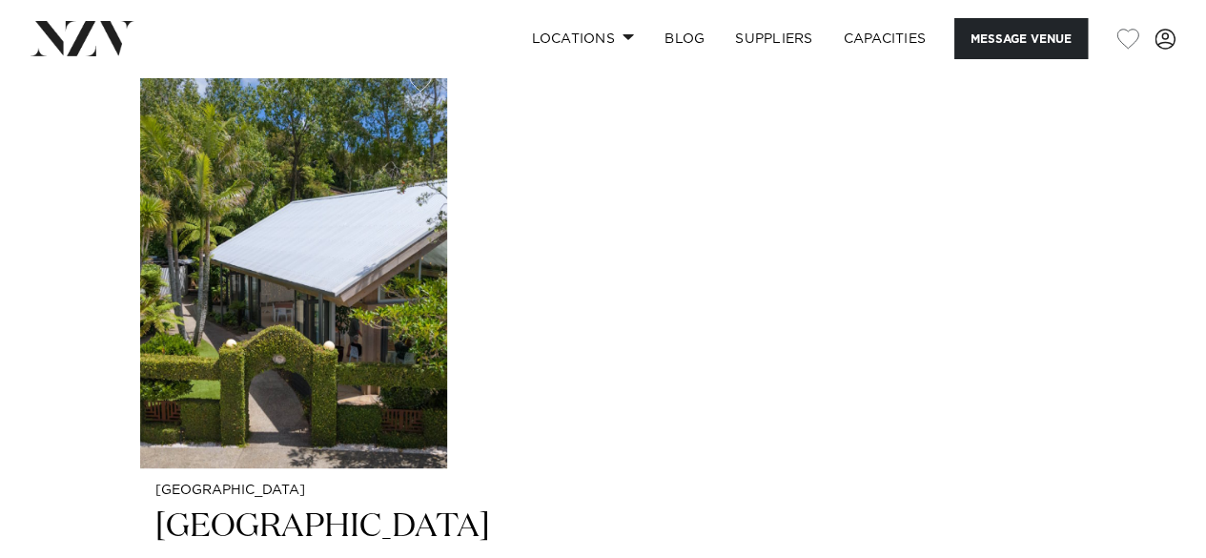
scroll to position [3725, 0]
